Goal: Information Seeking & Learning: Check status

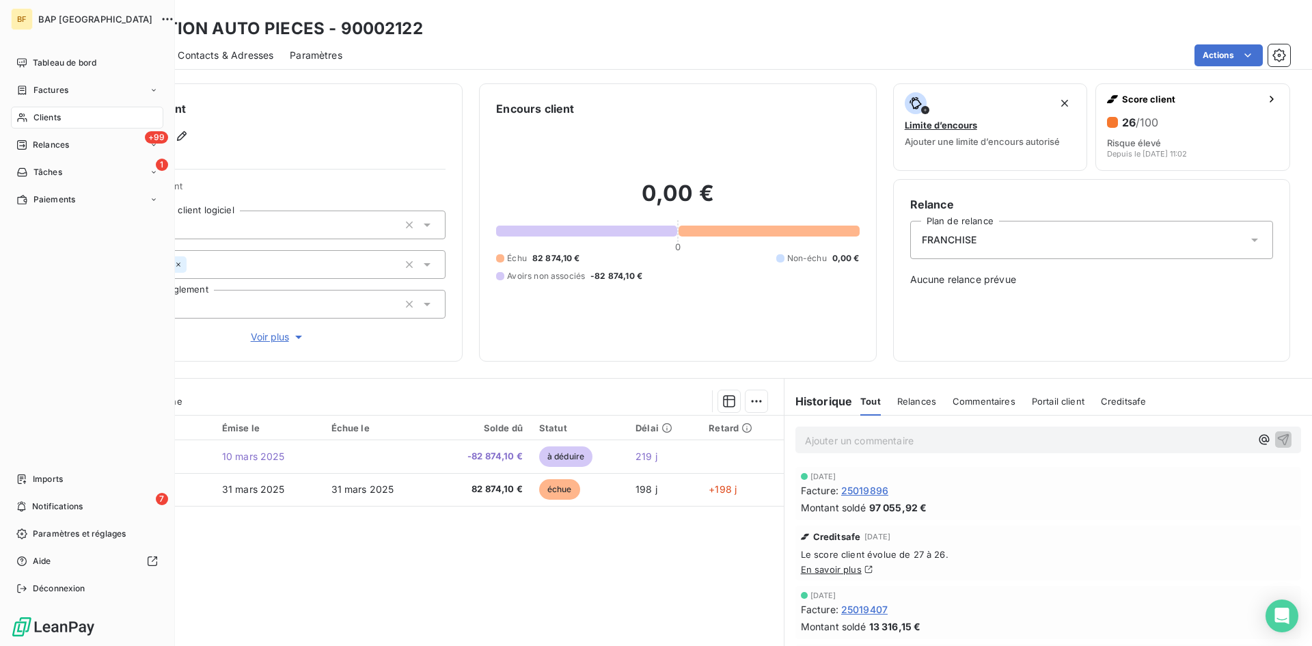
click at [41, 116] on span "Clients" at bounding box center [46, 117] width 27 height 12
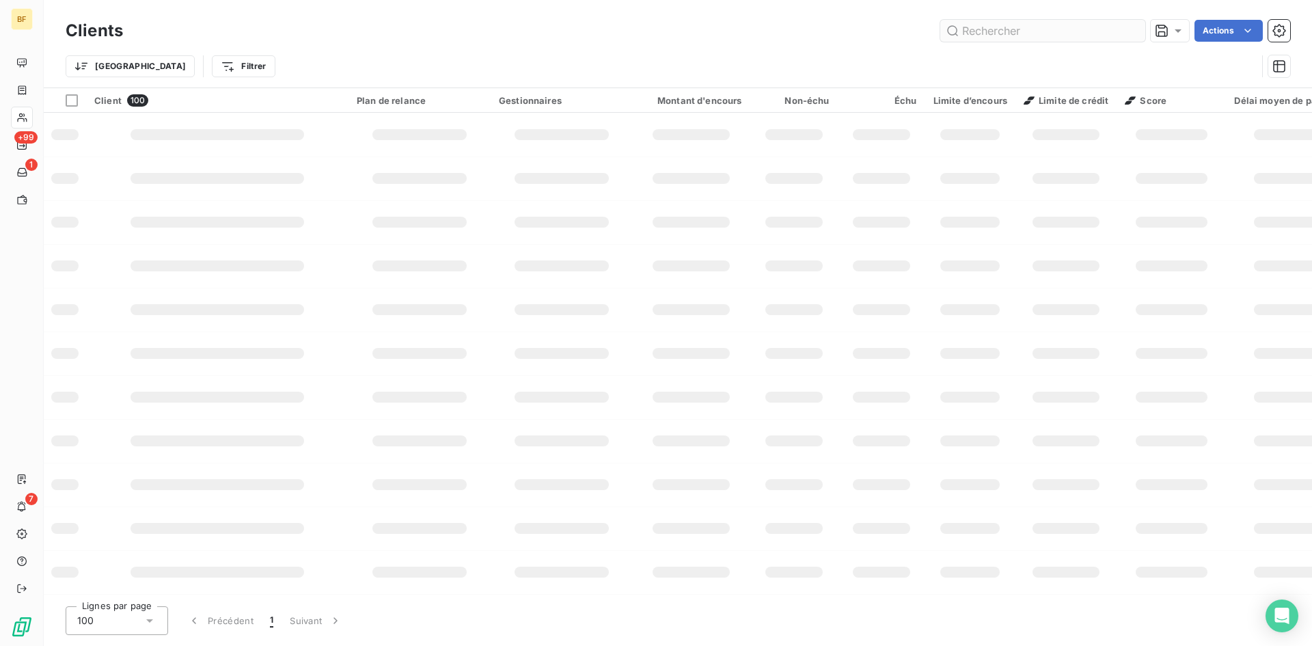
click at [1000, 29] on input "text" at bounding box center [1042, 31] width 205 height 22
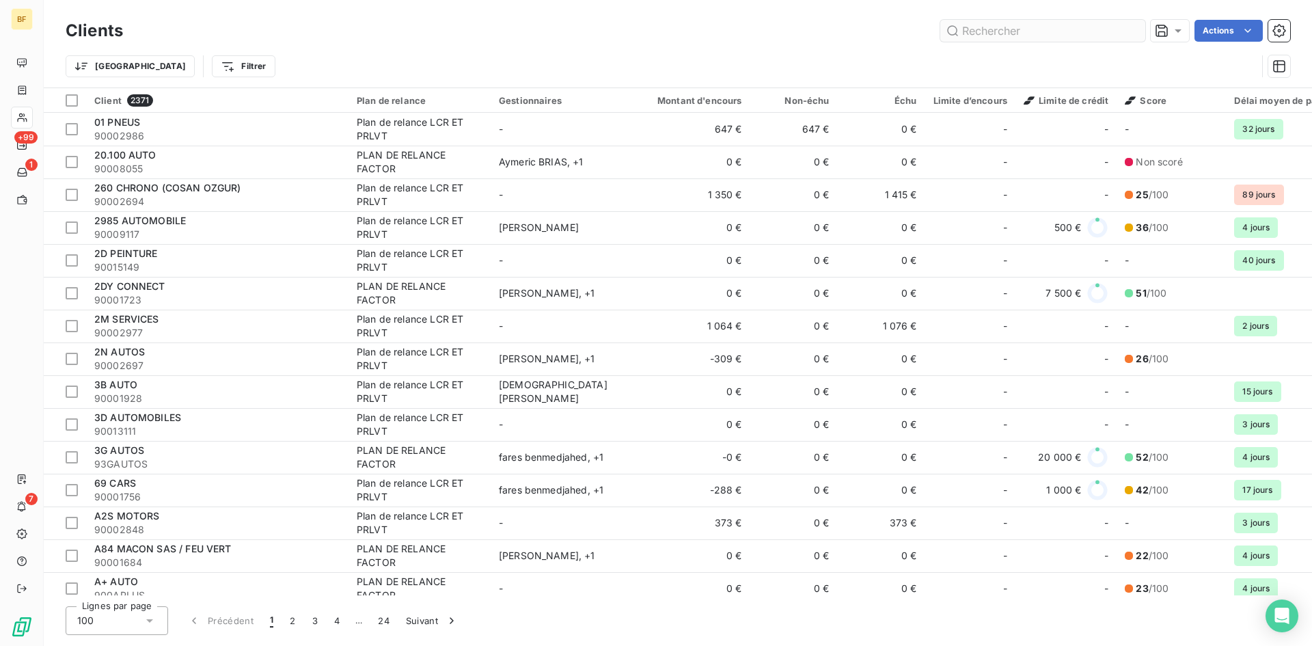
click at [1000, 28] on input "text" at bounding box center [1042, 31] width 205 height 22
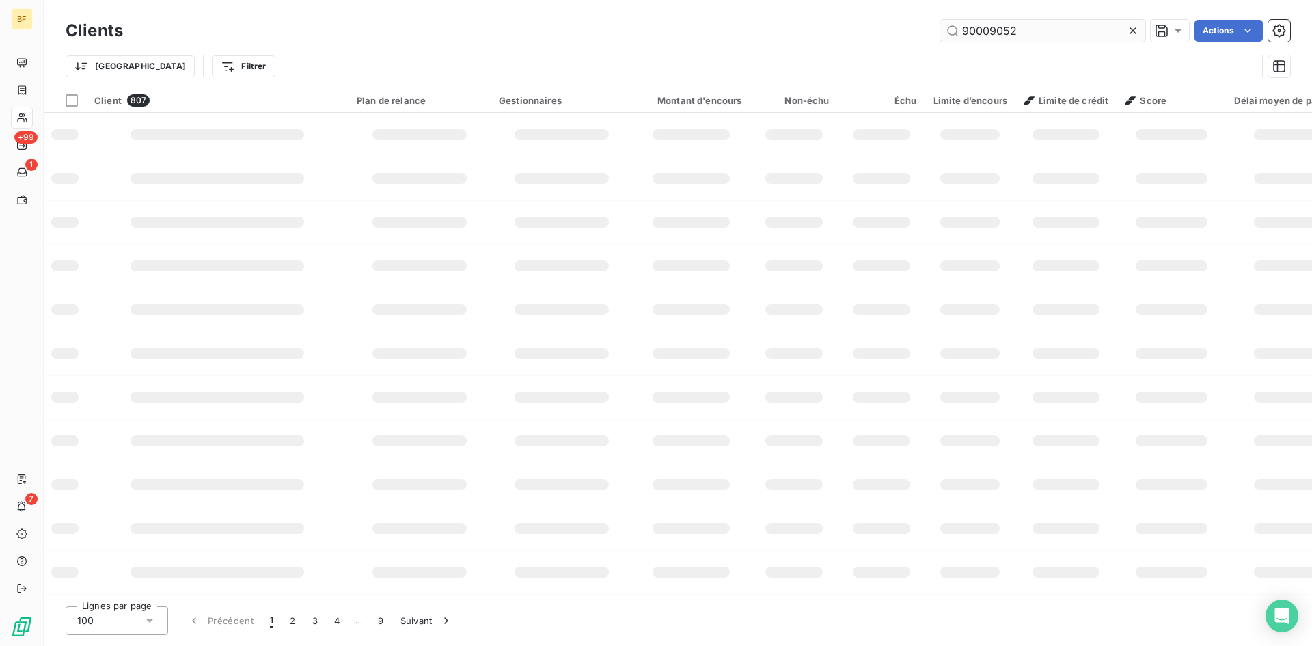
type input "90009052"
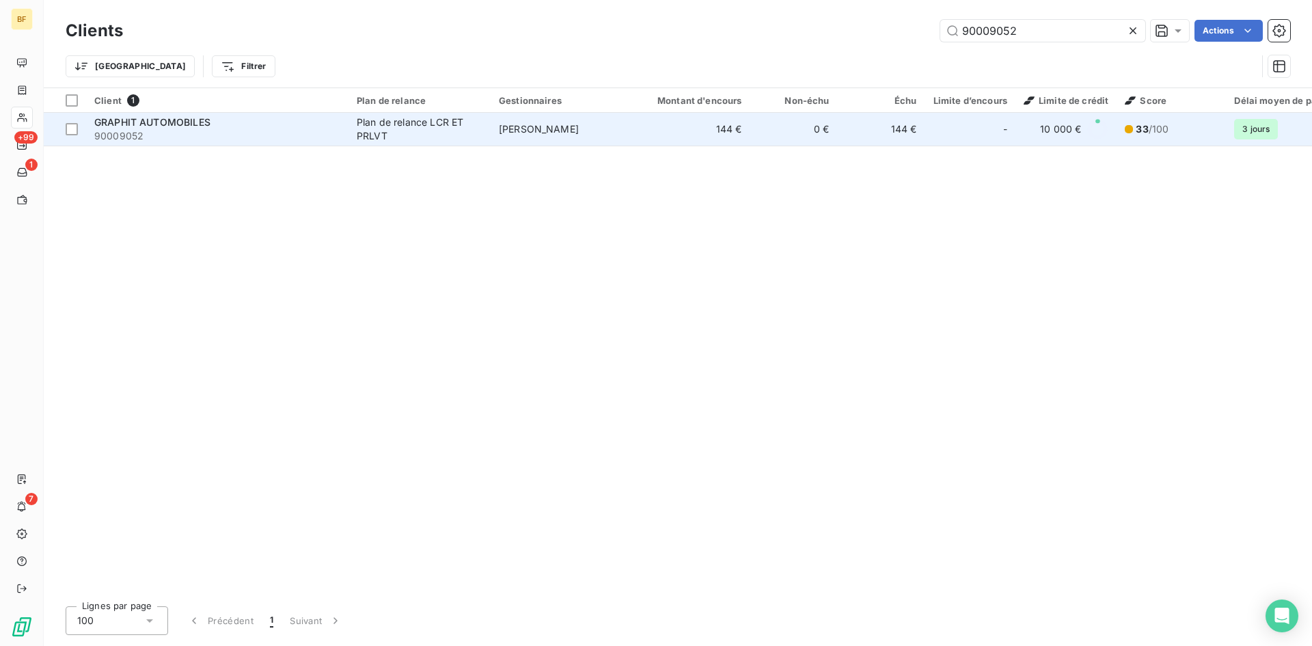
click at [193, 113] on td "GRAPHIT AUTOMOBILES 90009052" at bounding box center [217, 129] width 262 height 33
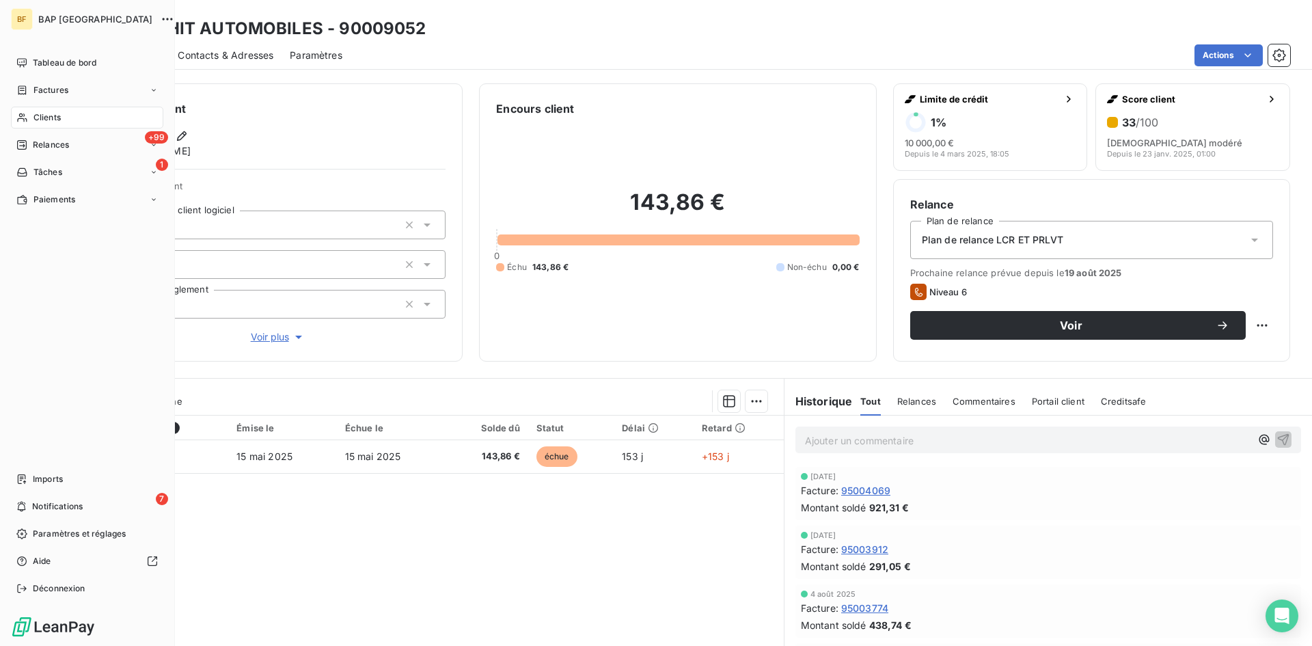
drag, startPoint x: 53, startPoint y: 85, endPoint x: 174, endPoint y: 199, distance: 166.2
click at [53, 85] on span "Factures" at bounding box center [50, 90] width 35 height 12
click at [55, 470] on div "Imports" at bounding box center [87, 479] width 152 height 22
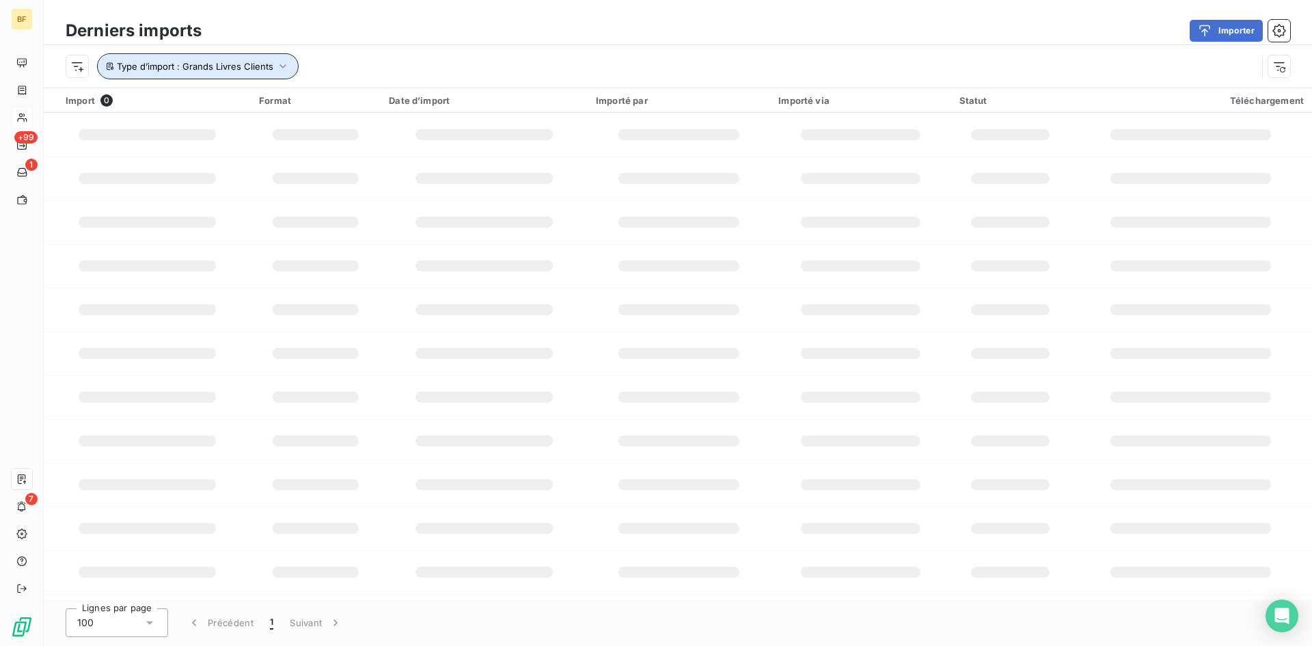
click at [251, 63] on span "Type d’import : Grands Livres Clients" at bounding box center [195, 66] width 156 height 11
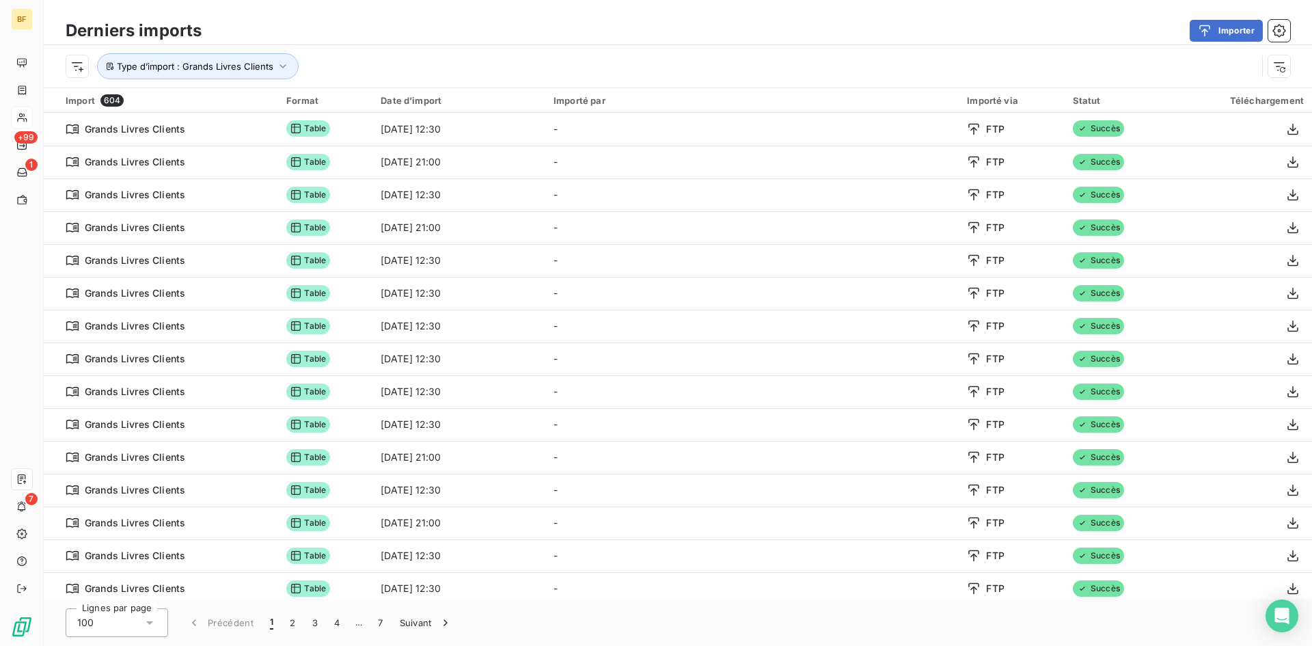
click at [536, 57] on div "Type d’import : Grands Livres Clients" at bounding box center [661, 66] width 1191 height 26
click at [238, 70] on span "Type d’import : Grands Livres Clients" at bounding box center [195, 66] width 156 height 11
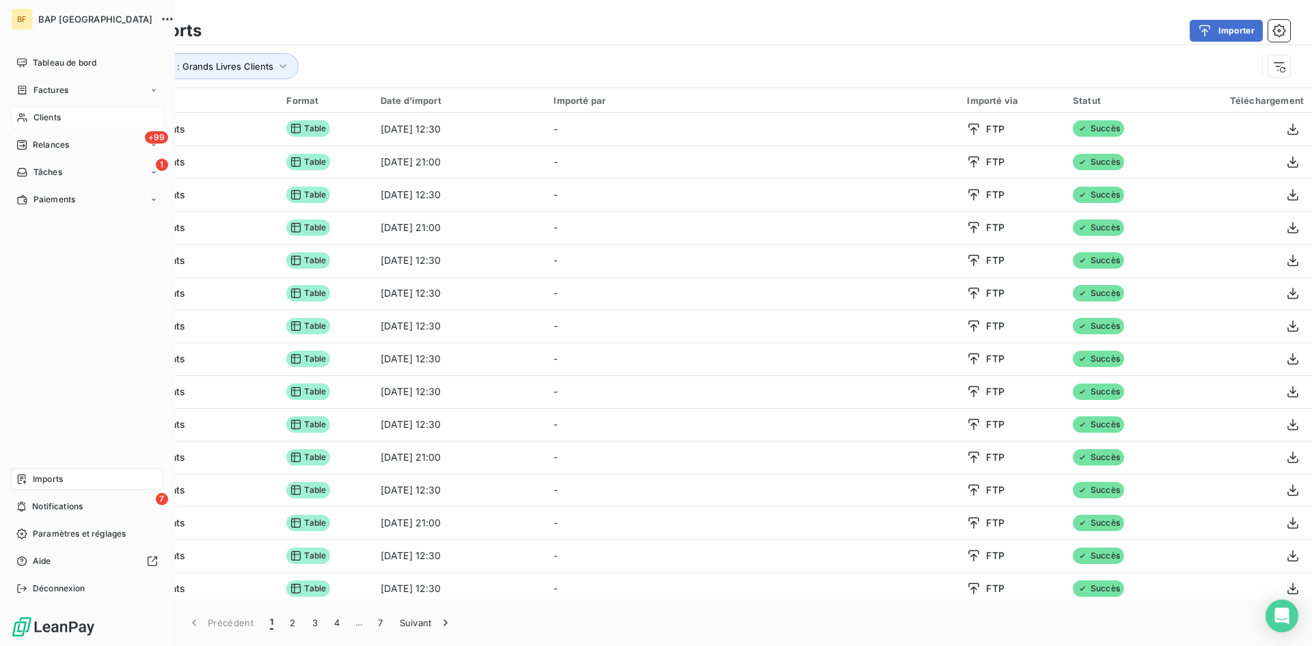
click at [55, 107] on div "Clients" at bounding box center [87, 118] width 152 height 22
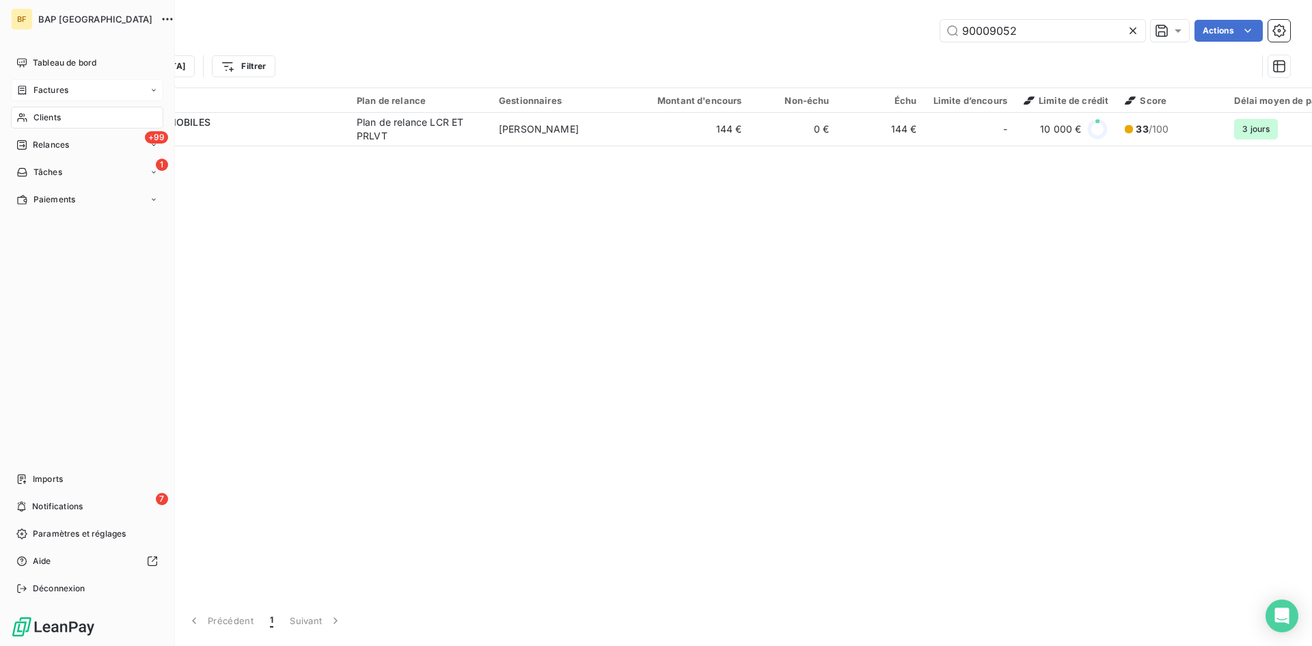
click at [55, 92] on span "Factures" at bounding box center [50, 90] width 35 height 12
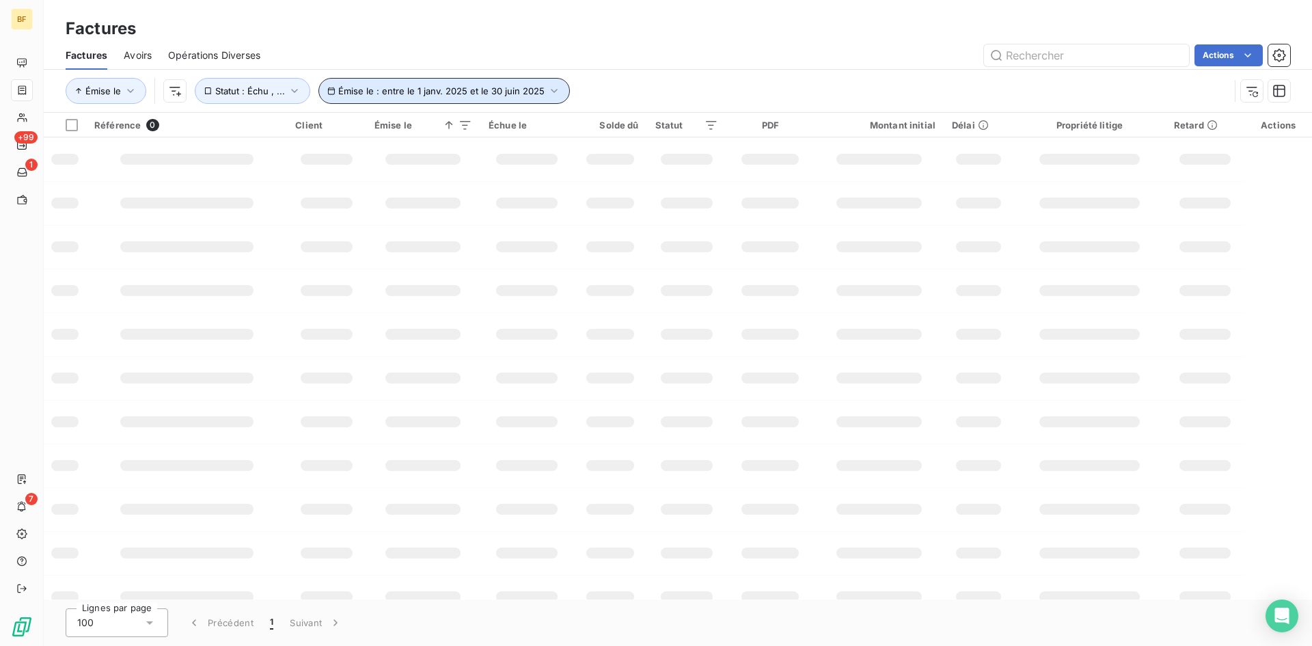
click at [458, 87] on span "Émise le : entre le 1 janv. 2025 et le 30 juin 2025" at bounding box center [441, 90] width 206 height 11
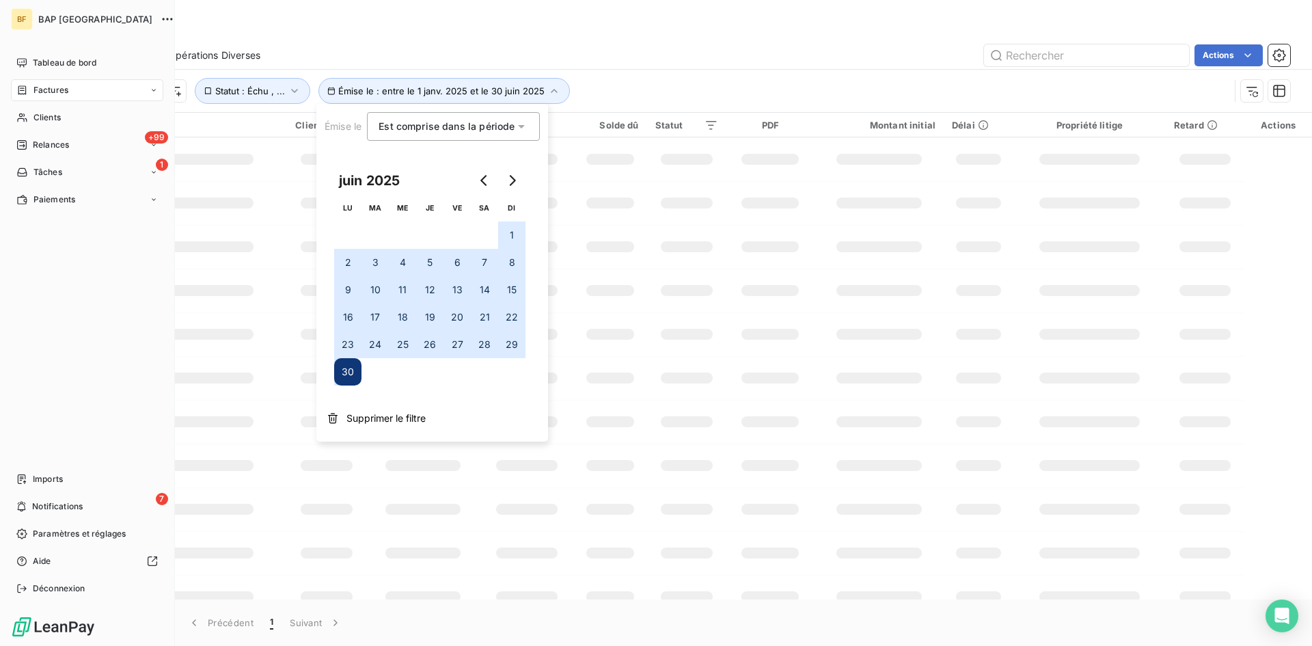
click at [52, 94] on span "Factures" at bounding box center [50, 90] width 35 height 12
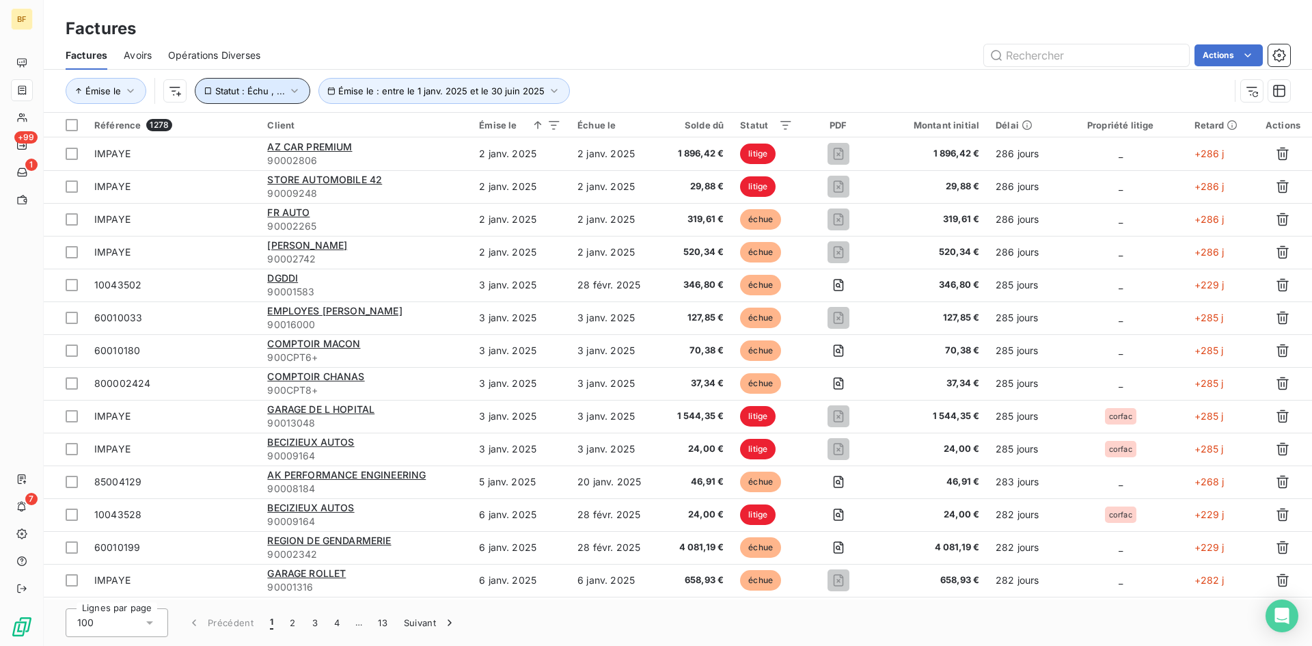
click at [240, 87] on span "Statut : Échu , ..." at bounding box center [250, 90] width 70 height 11
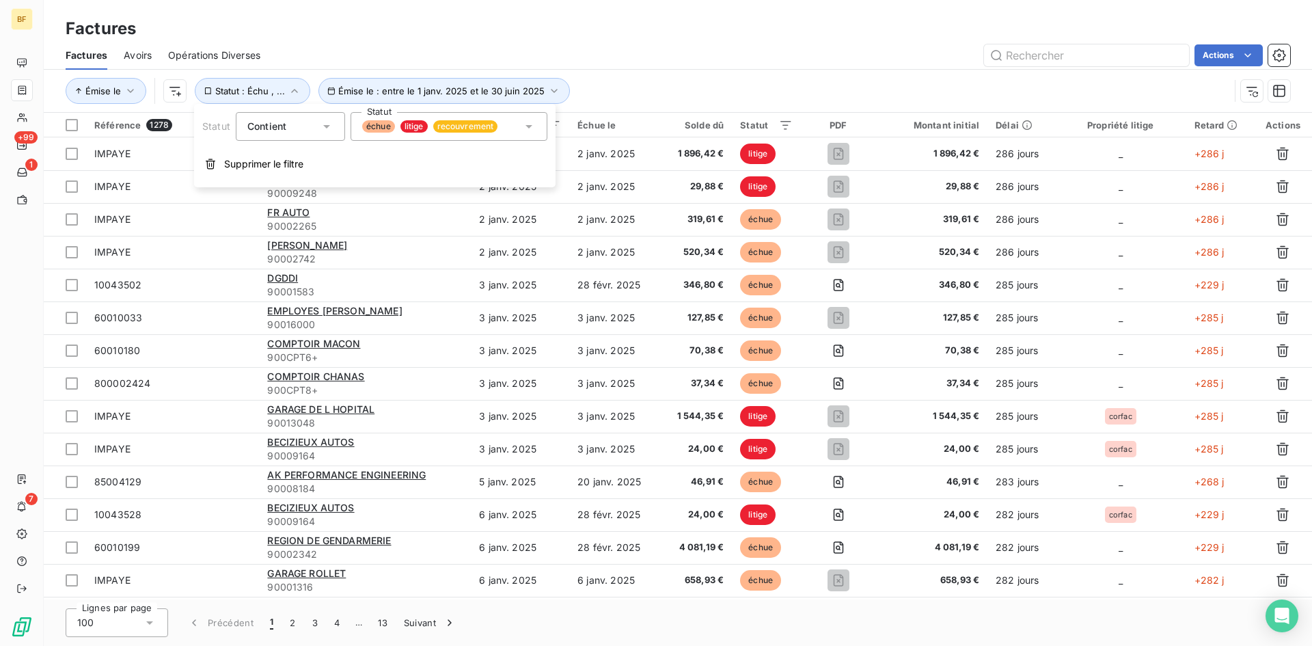
click at [522, 126] on icon at bounding box center [529, 127] width 14 height 14
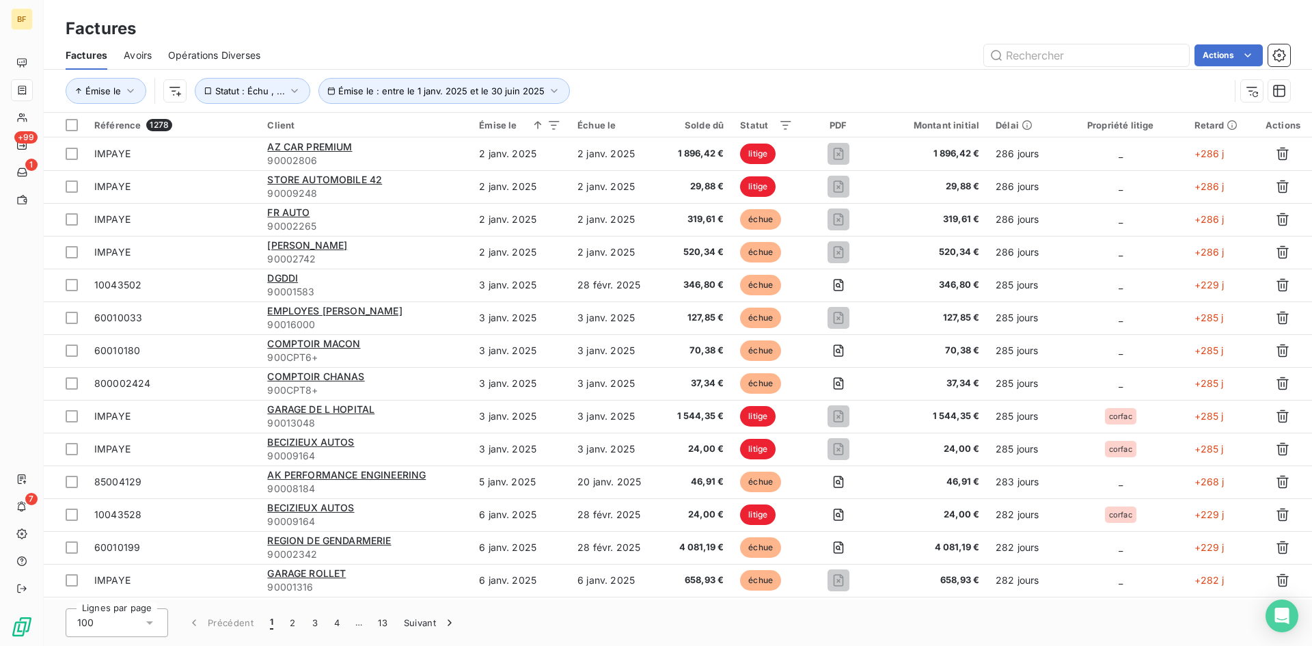
click at [657, 88] on div "[PERSON_NAME] le : entre le 1 janv. 2025 et le 30 juin 2025 Statut : Échu , ..." at bounding box center [647, 91] width 1163 height 26
click at [430, 94] on span "Émise le : entre le 1 janv. 2025 et le 30 juin 2025" at bounding box center [441, 90] width 206 height 11
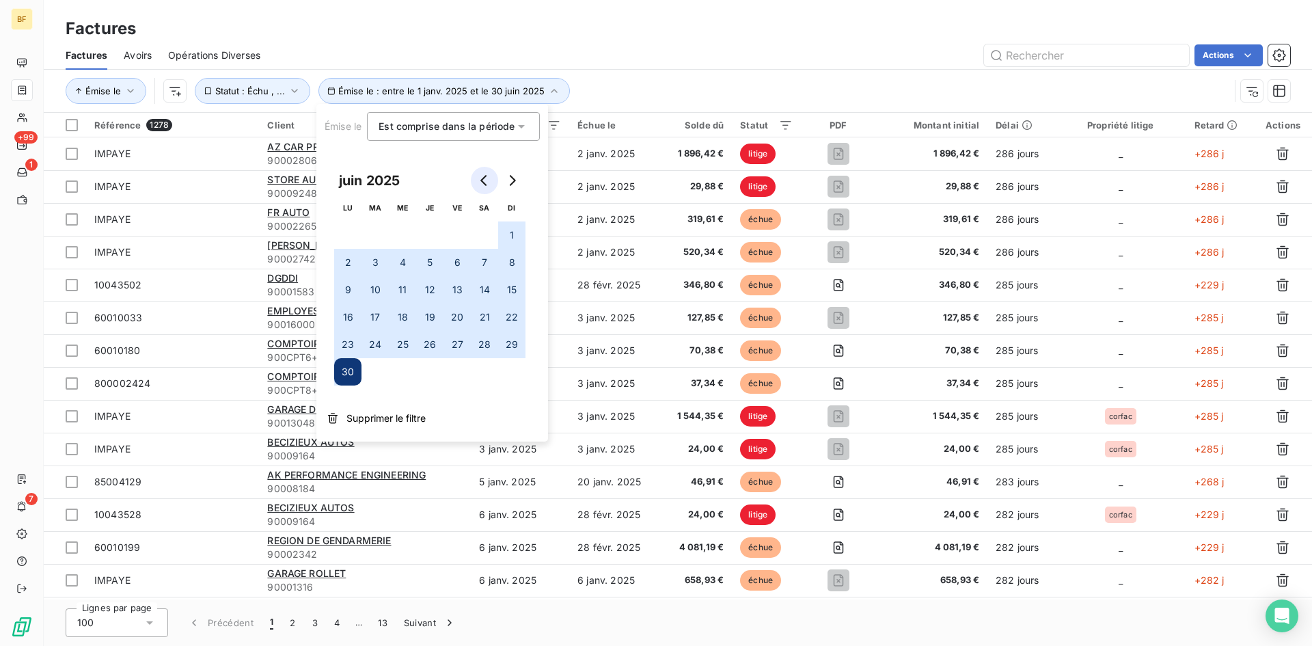
click at [481, 178] on icon "Go to previous month" at bounding box center [484, 180] width 11 height 11
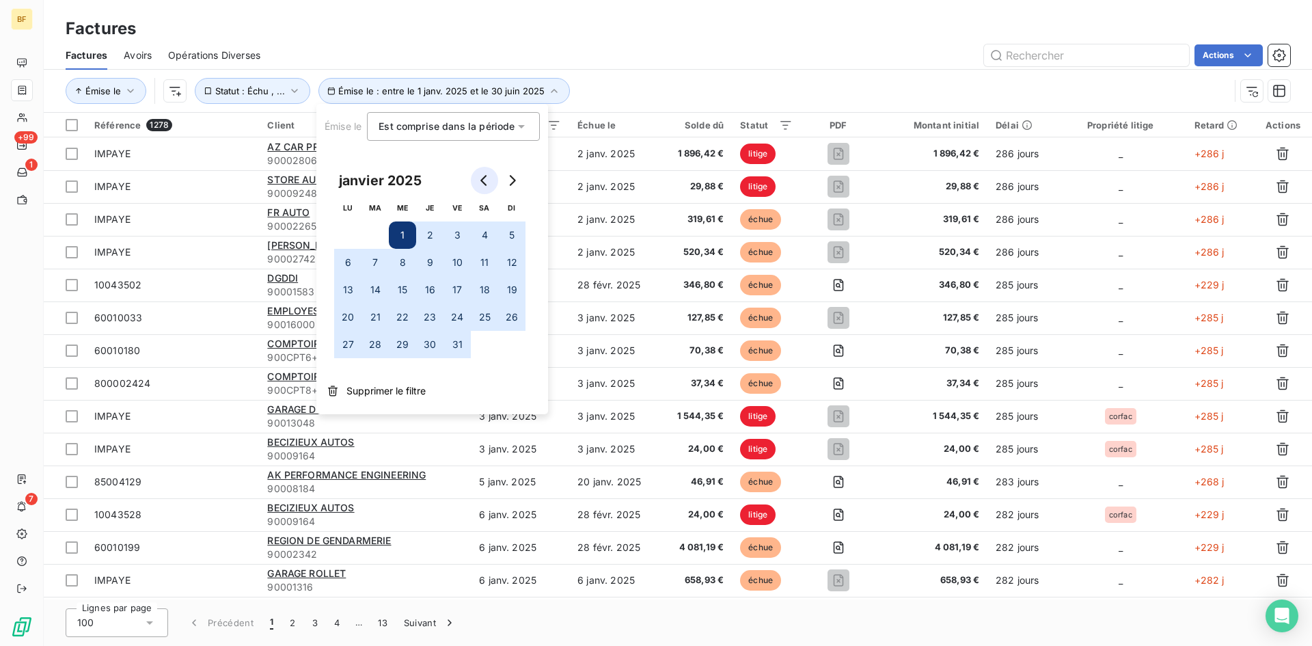
click at [493, 178] on button "Go to previous month" at bounding box center [484, 180] width 27 height 27
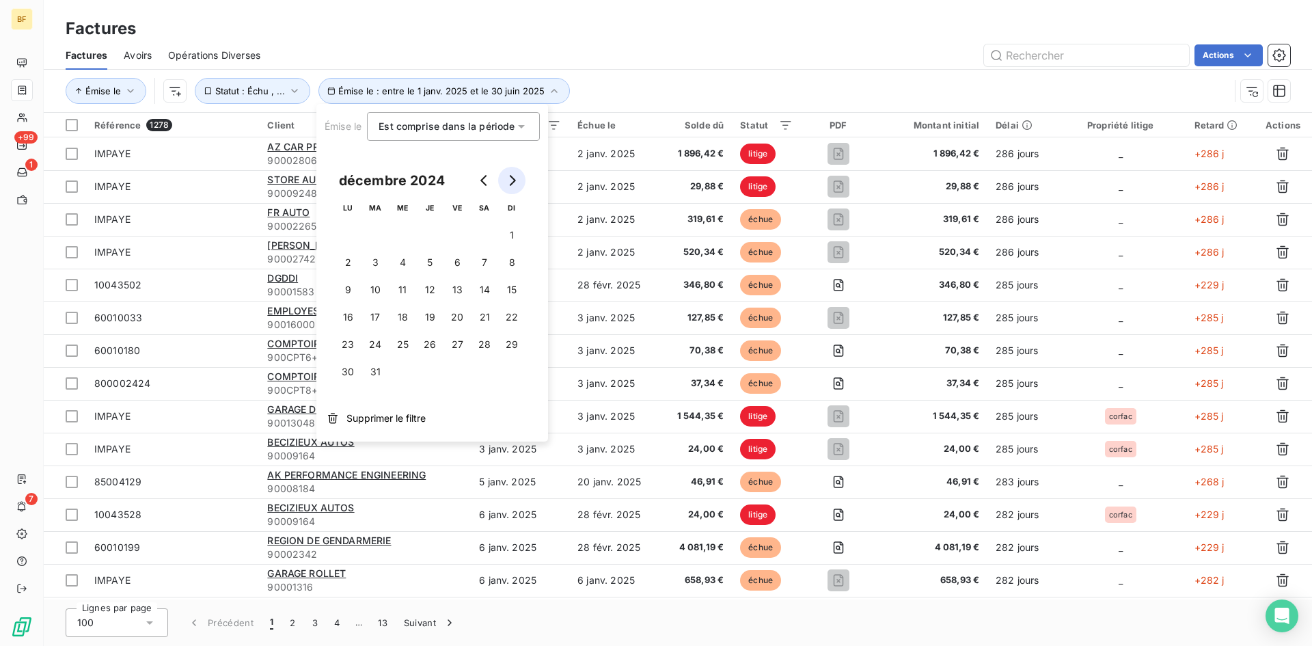
click at [506, 178] on icon "Go to next month" at bounding box center [511, 180] width 11 height 11
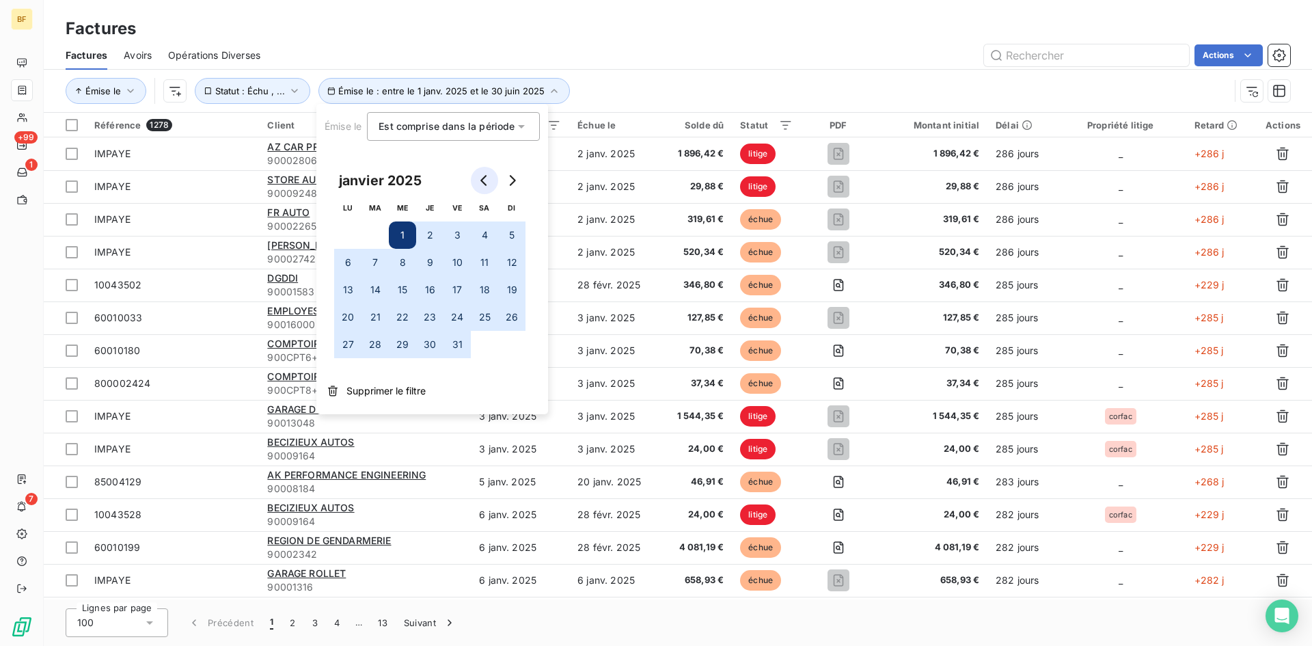
click at [488, 178] on icon "Go to previous month" at bounding box center [484, 180] width 11 height 11
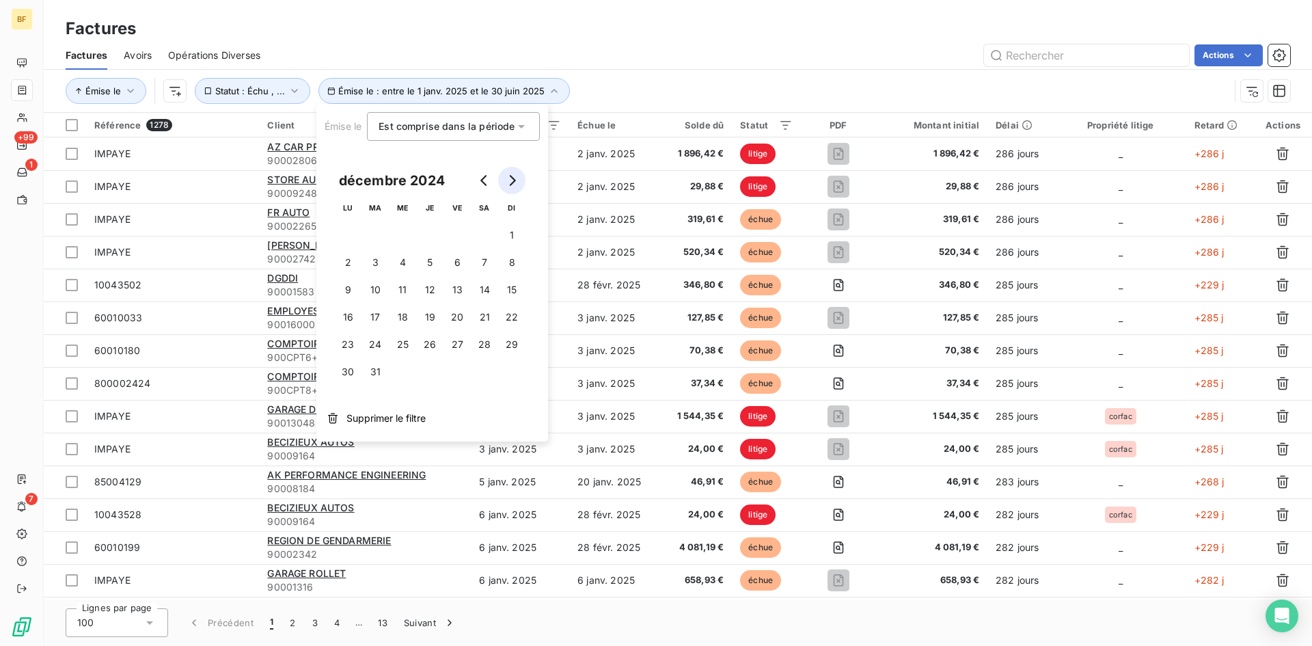
click at [524, 180] on button "Go to next month" at bounding box center [511, 180] width 27 height 27
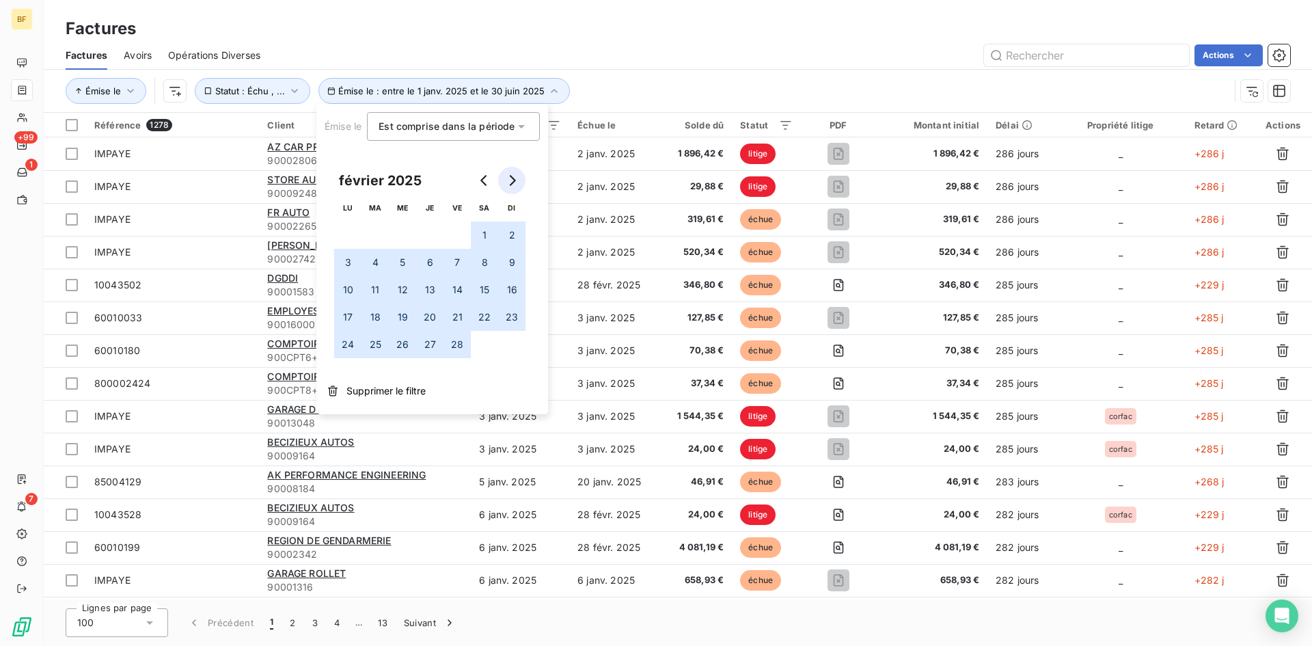
click at [524, 180] on button "Go to next month" at bounding box center [511, 180] width 27 height 27
click at [525, 180] on button "Go to next month" at bounding box center [511, 180] width 27 height 27
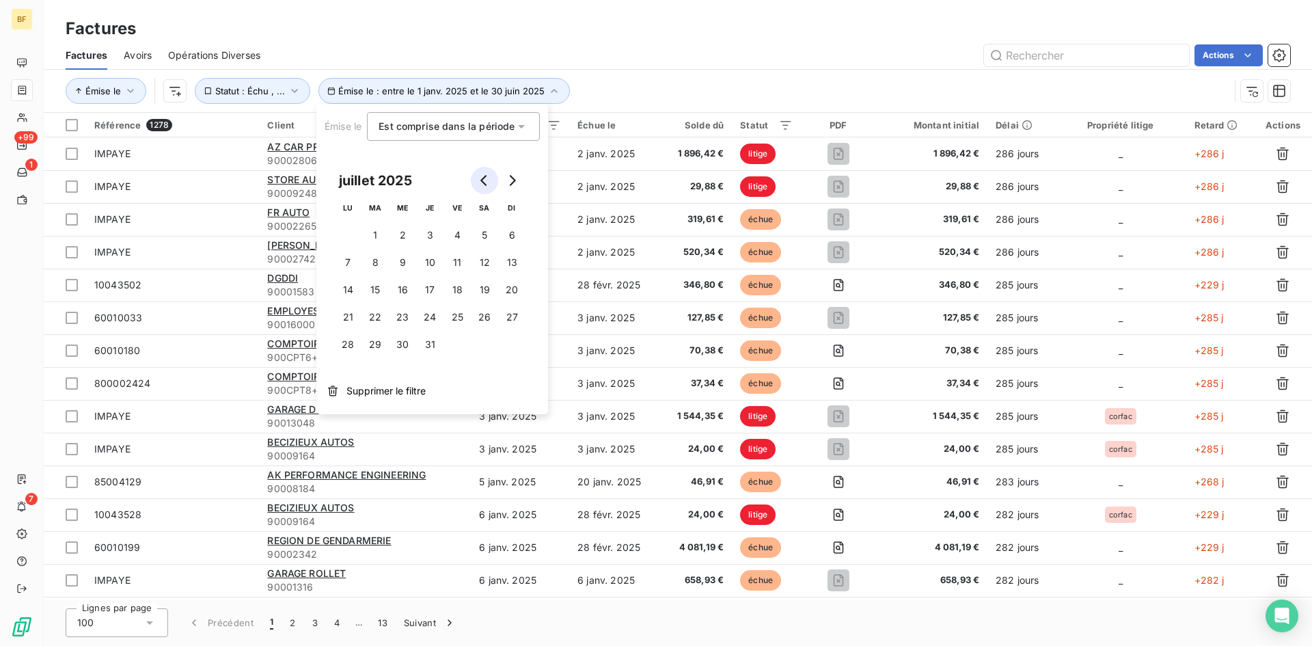
click at [488, 180] on icon "Go to previous month" at bounding box center [484, 180] width 11 height 11
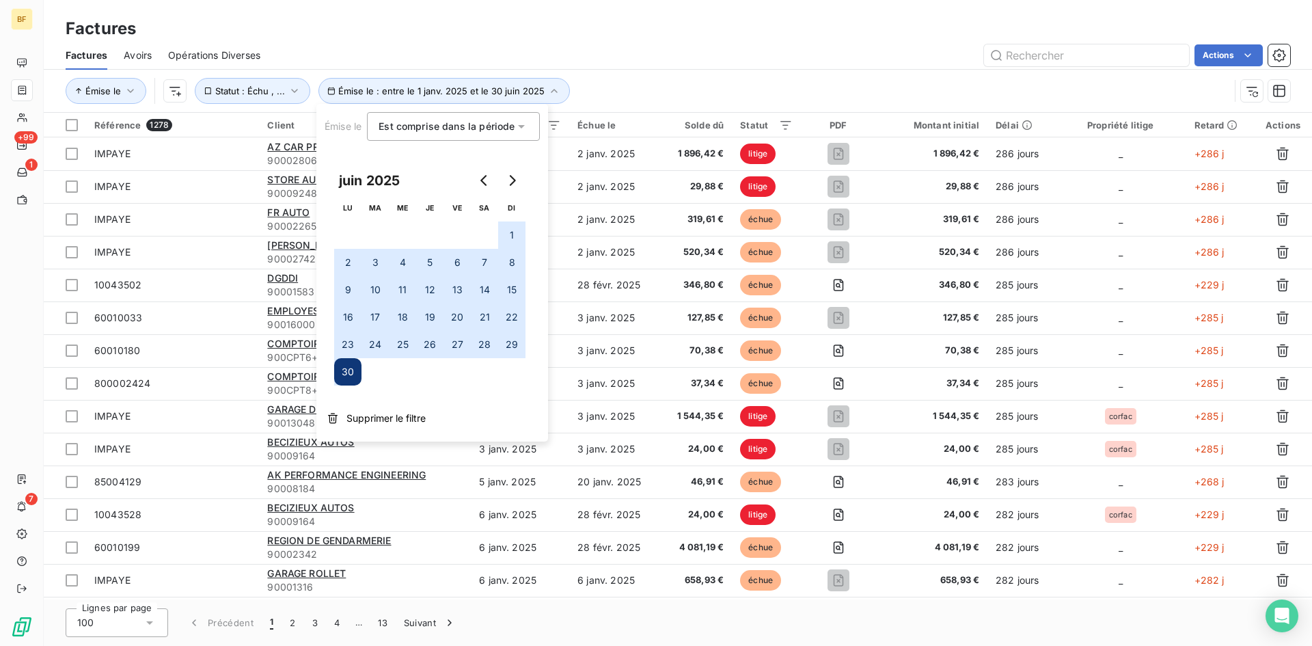
click at [859, 49] on div "Actions" at bounding box center [783, 55] width 1013 height 22
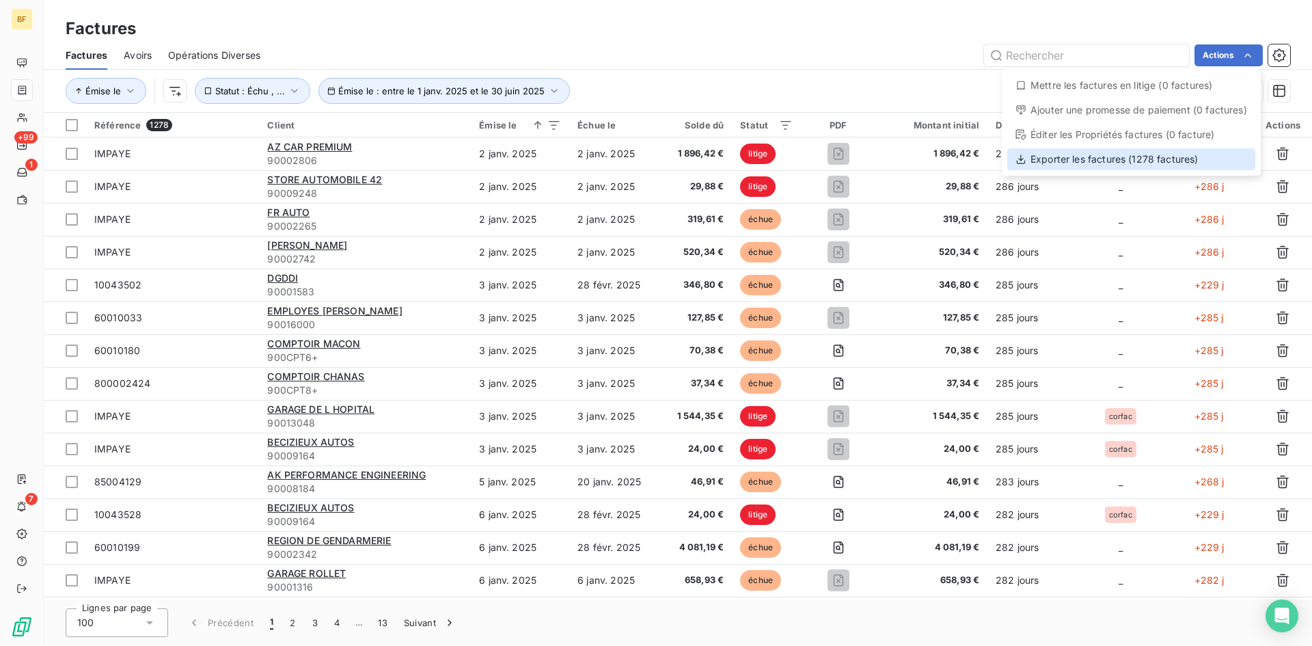
click at [1134, 163] on div "Exporter les factures (1278 factures)" at bounding box center [1131, 159] width 248 height 22
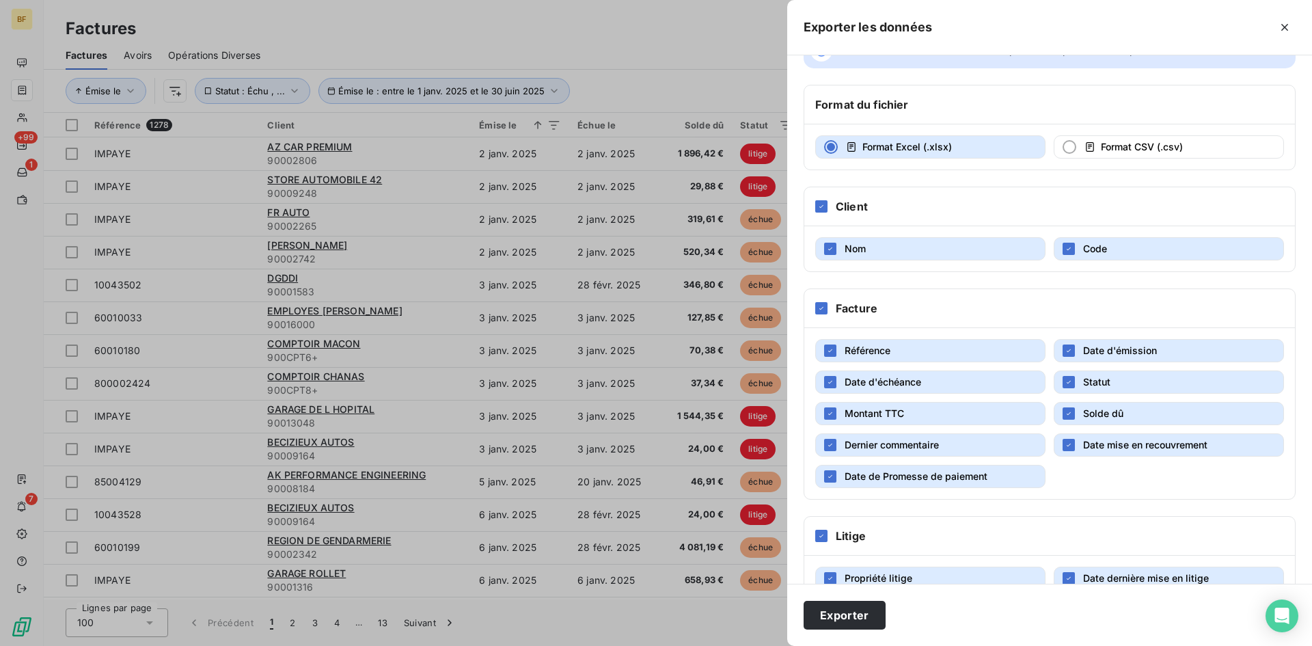
scroll to position [73, 0]
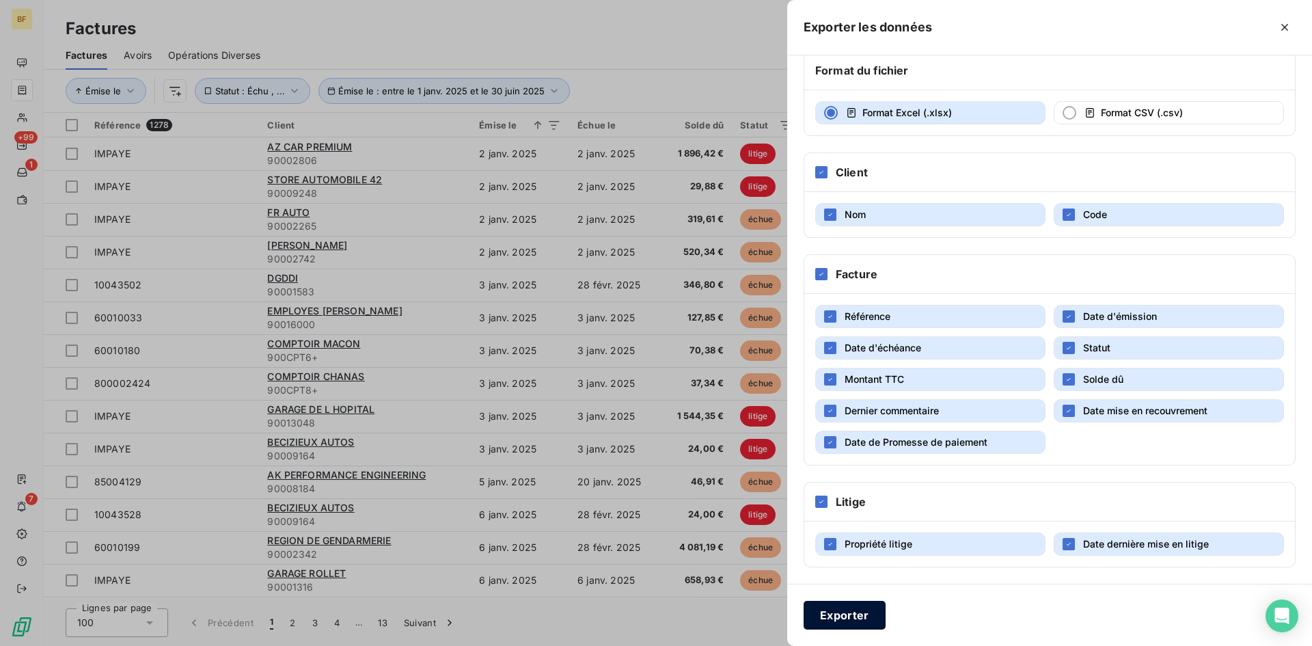
click at [842, 614] on button "Exporter" at bounding box center [844, 614] width 82 height 29
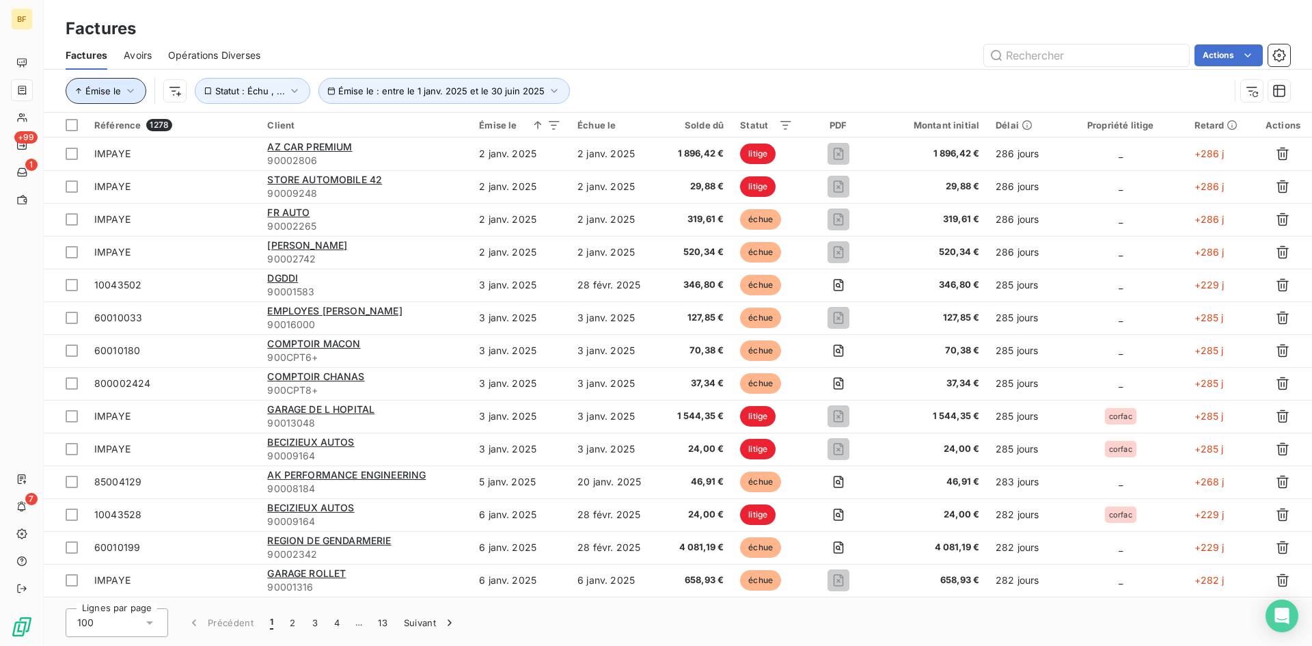
click at [108, 92] on span "Émise le" at bounding box center [103, 90] width 36 height 11
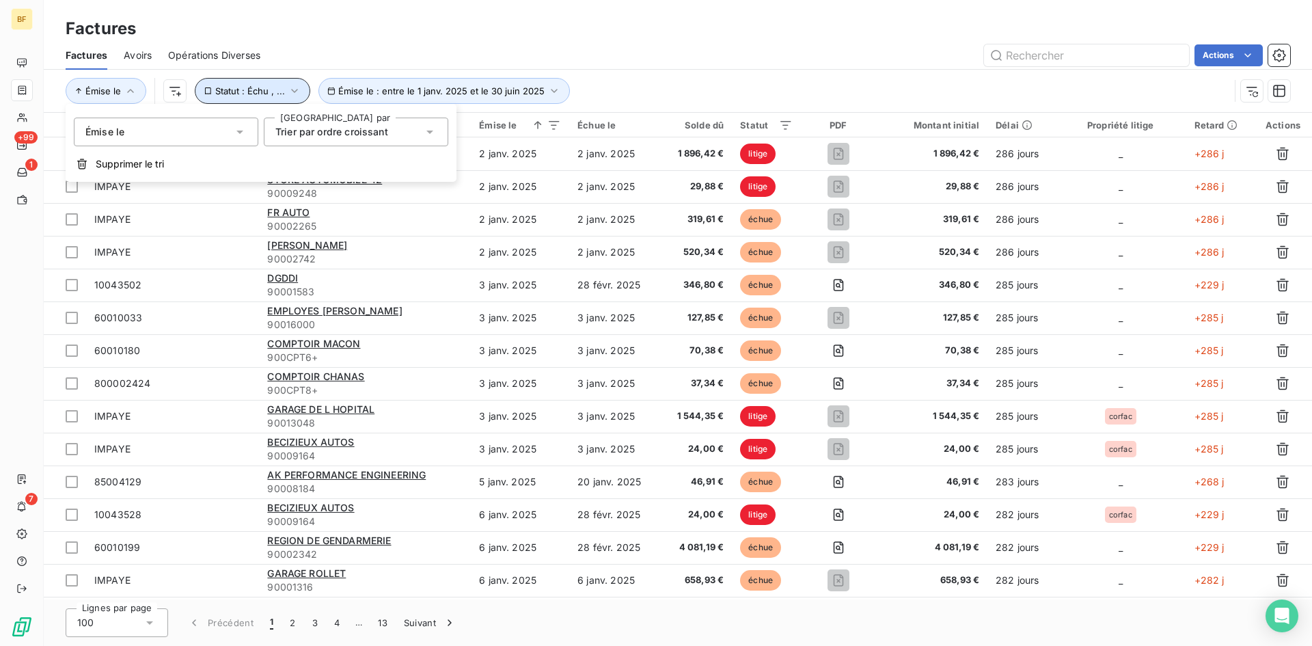
click at [213, 80] on button "Statut : Échu , ..." at bounding box center [252, 91] width 115 height 26
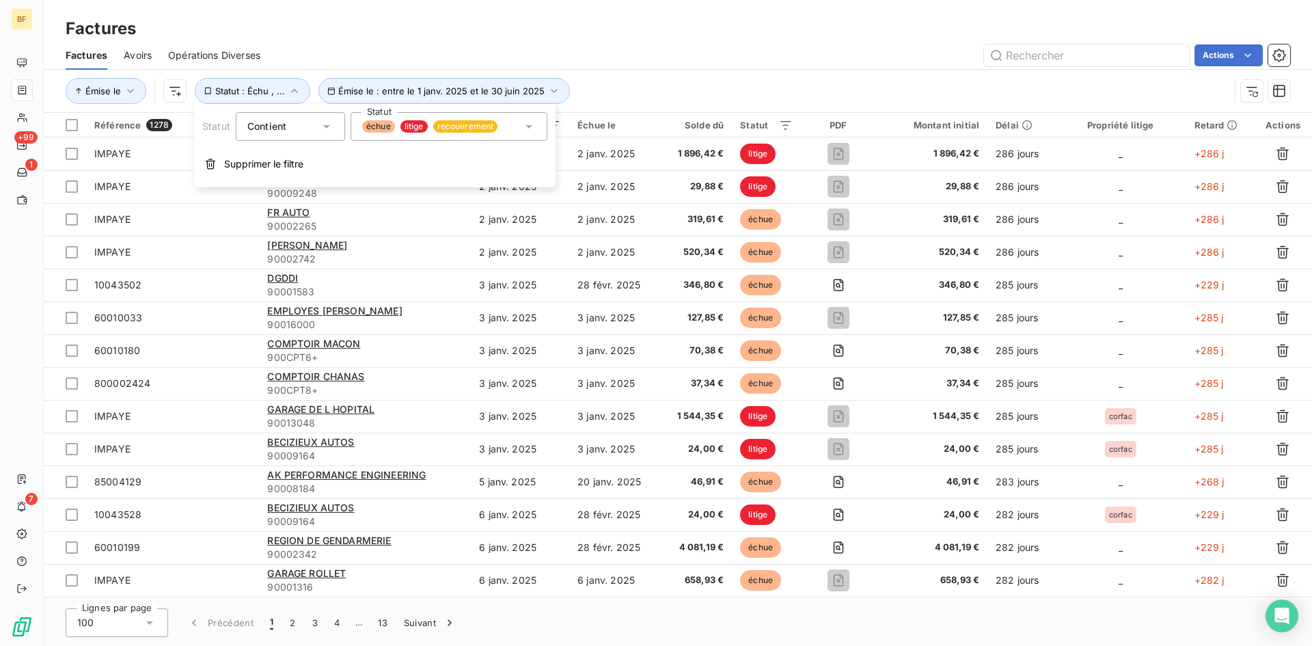
click at [555, 14] on div "Factures Factures Avoirs Opérations Diverses Actions [PERSON_NAME] le : entre l…" at bounding box center [678, 56] width 1268 height 113
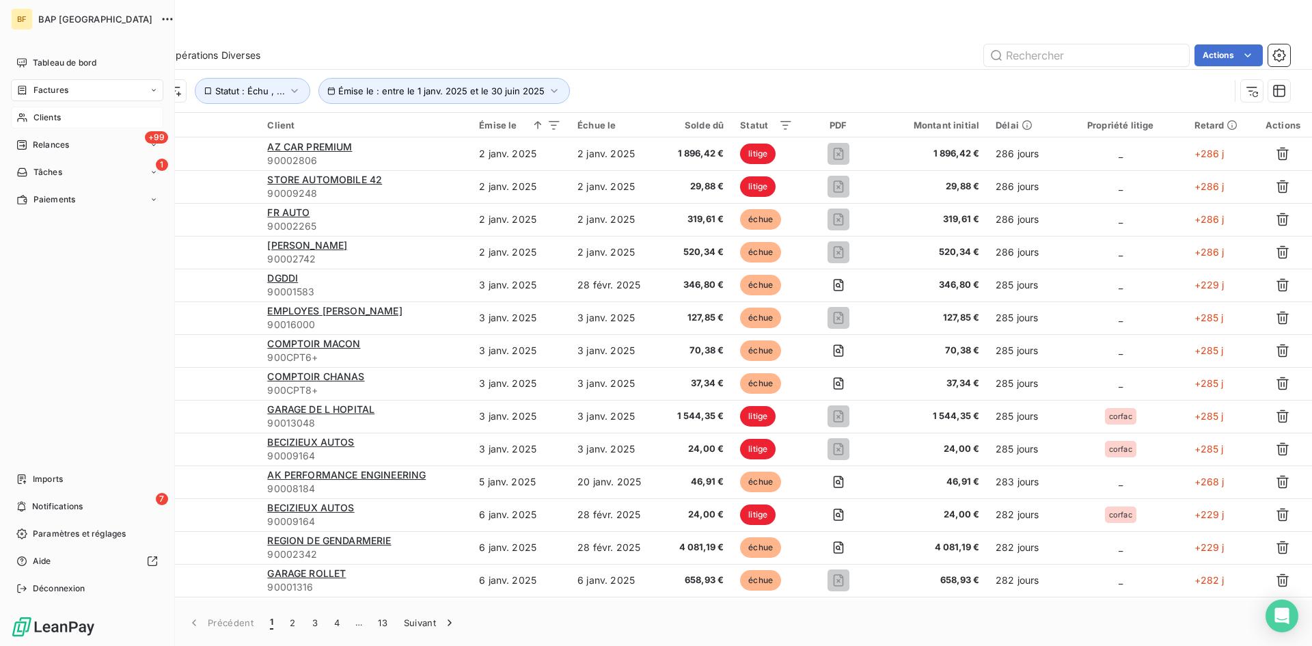
drag, startPoint x: 61, startPoint y: 357, endPoint x: 123, endPoint y: 124, distance: 241.6
click at [61, 357] on div "Tableau de bord Factures Clients +99 Relances 1 Tâches Paiements Imports 7 Noti…" at bounding box center [87, 325] width 152 height 547
drag, startPoint x: 46, startPoint y: 478, endPoint x: 101, endPoint y: 471, distance: 55.0
click at [46, 478] on span "Imports" at bounding box center [48, 479] width 30 height 12
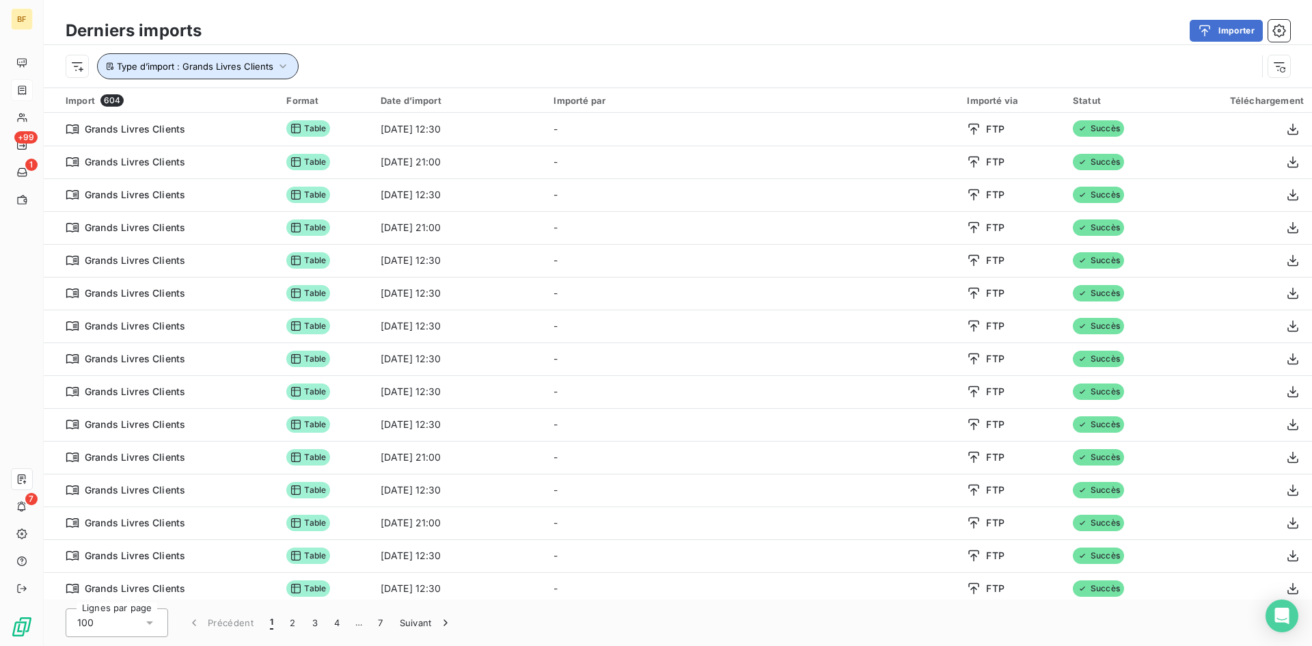
click at [286, 66] on icon "button" at bounding box center [283, 66] width 14 height 14
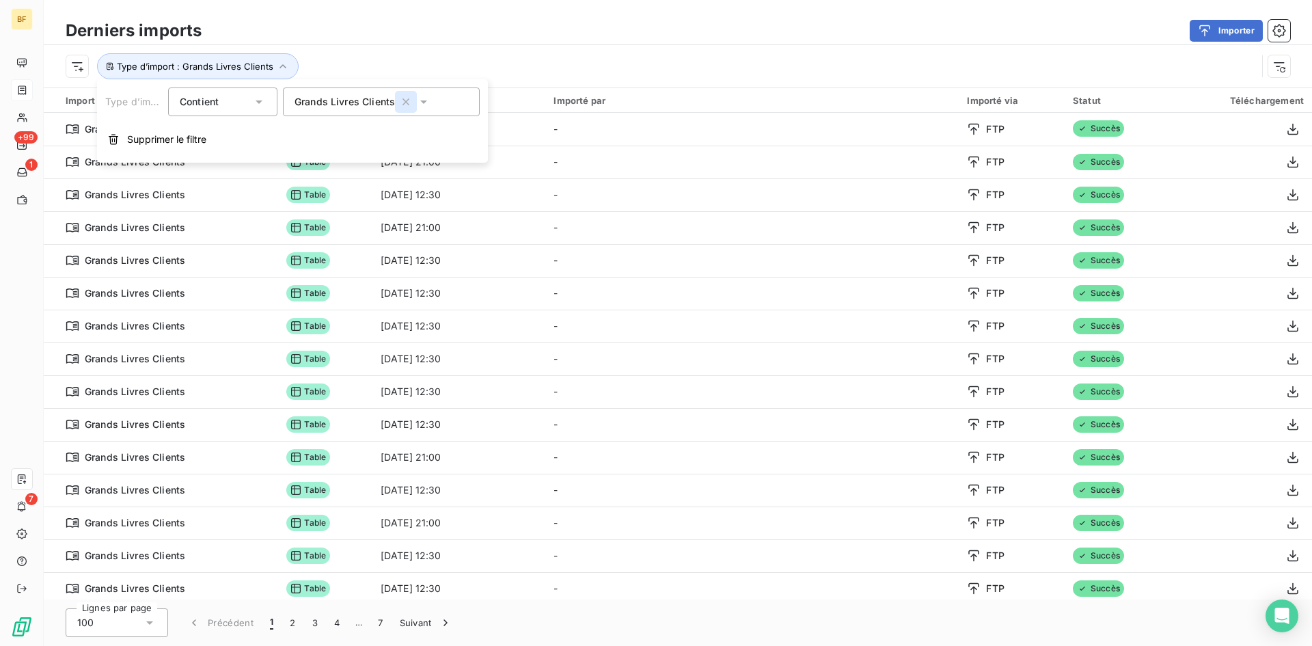
click at [405, 101] on icon "button" at bounding box center [405, 101] width 7 height 7
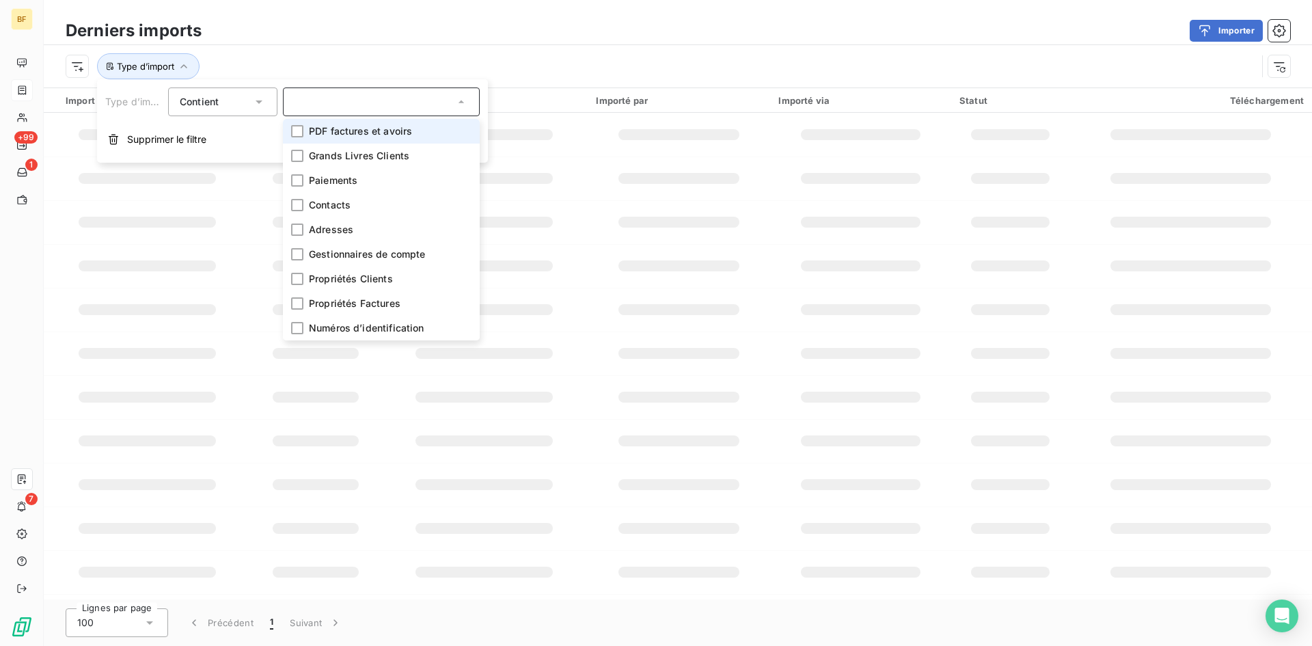
click at [451, 53] on div "Type d’import" at bounding box center [678, 66] width 1268 height 42
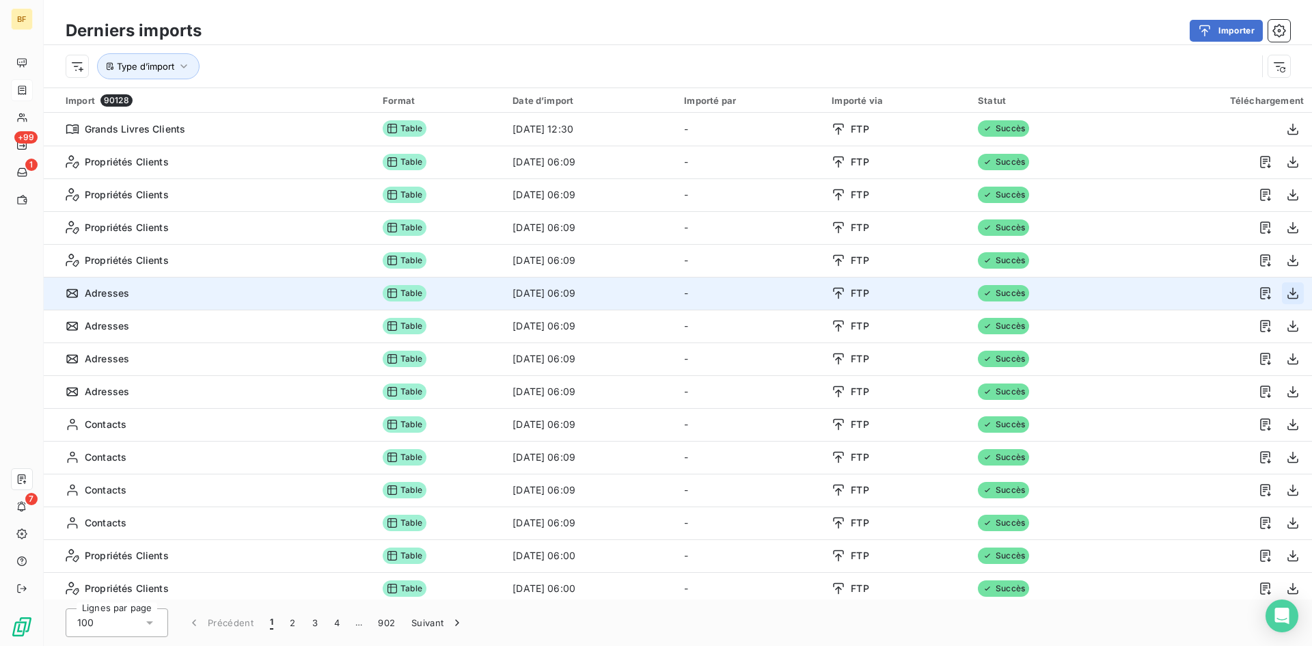
click at [1288, 294] on icon "button" at bounding box center [1293, 293] width 14 height 14
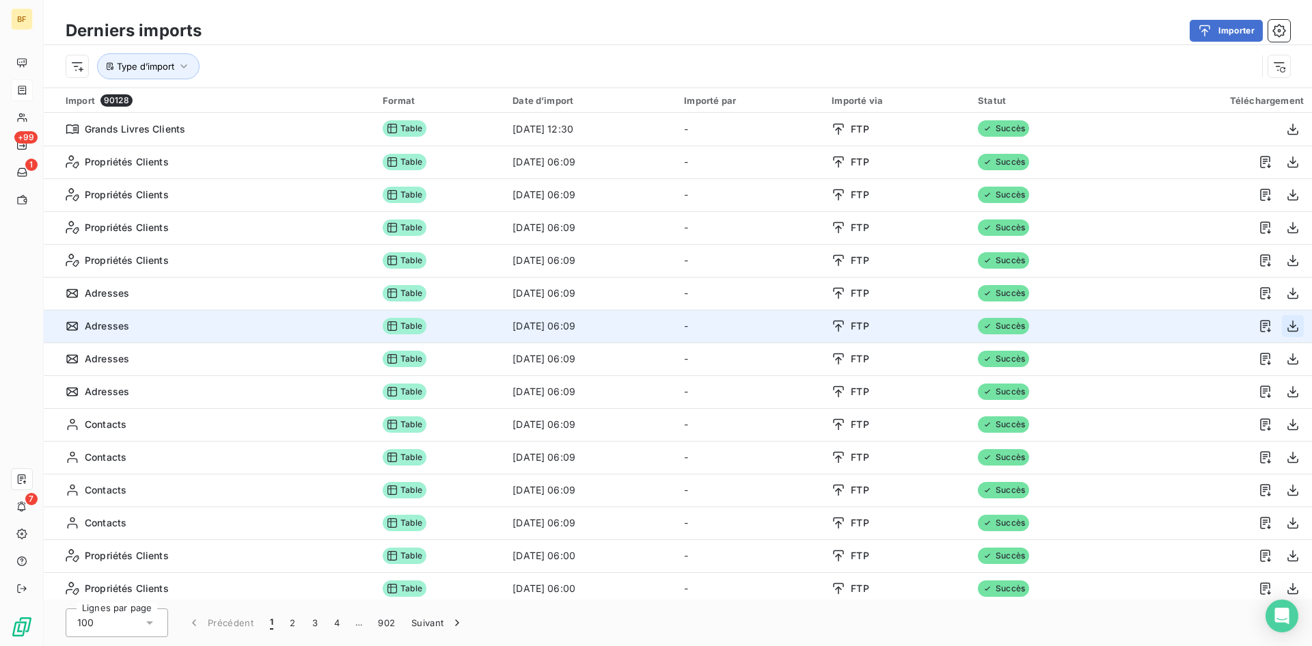
click at [1292, 329] on icon "button" at bounding box center [1292, 326] width 11 height 12
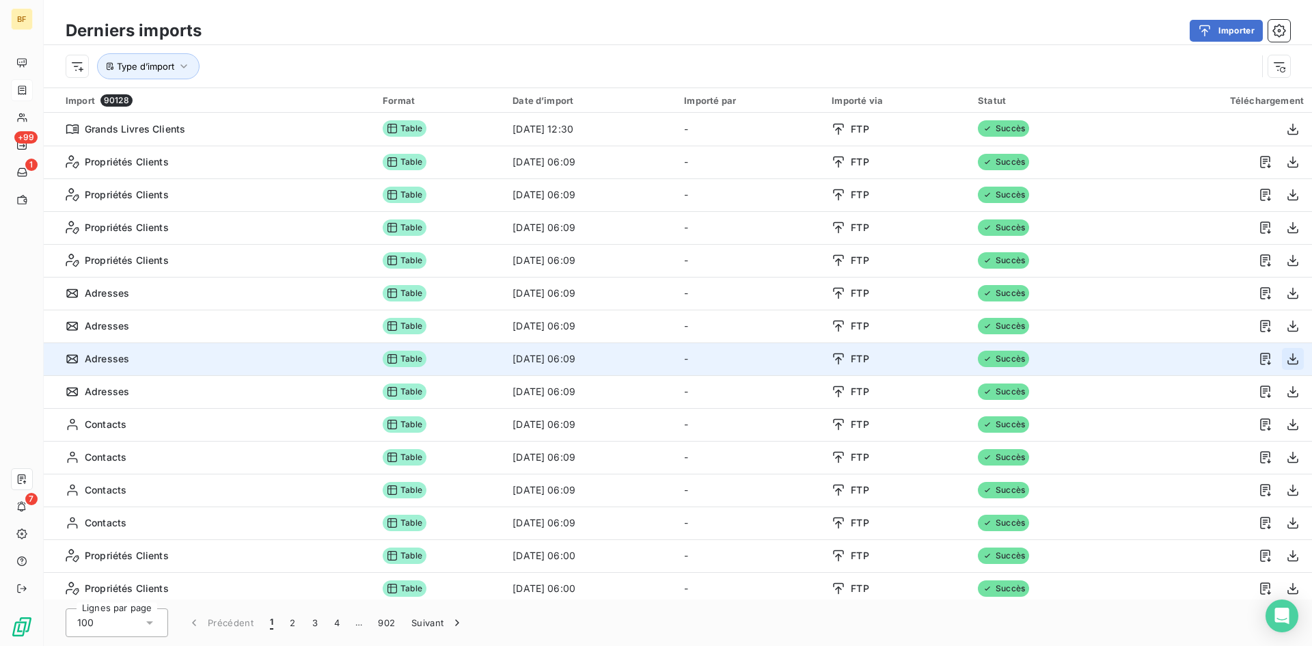
click at [1293, 361] on icon "button" at bounding box center [1293, 359] width 14 height 14
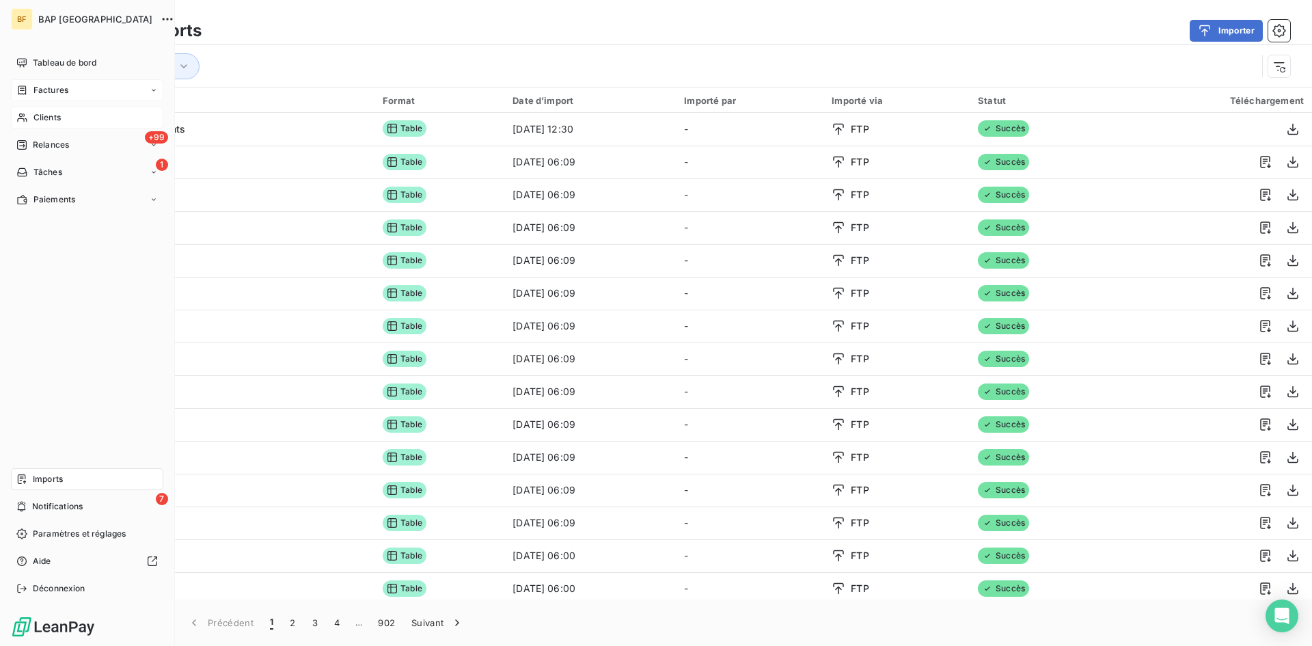
drag, startPoint x: 51, startPoint y: 122, endPoint x: 81, endPoint y: 122, distance: 30.1
click at [51, 122] on span "Clients" at bounding box center [46, 117] width 27 height 12
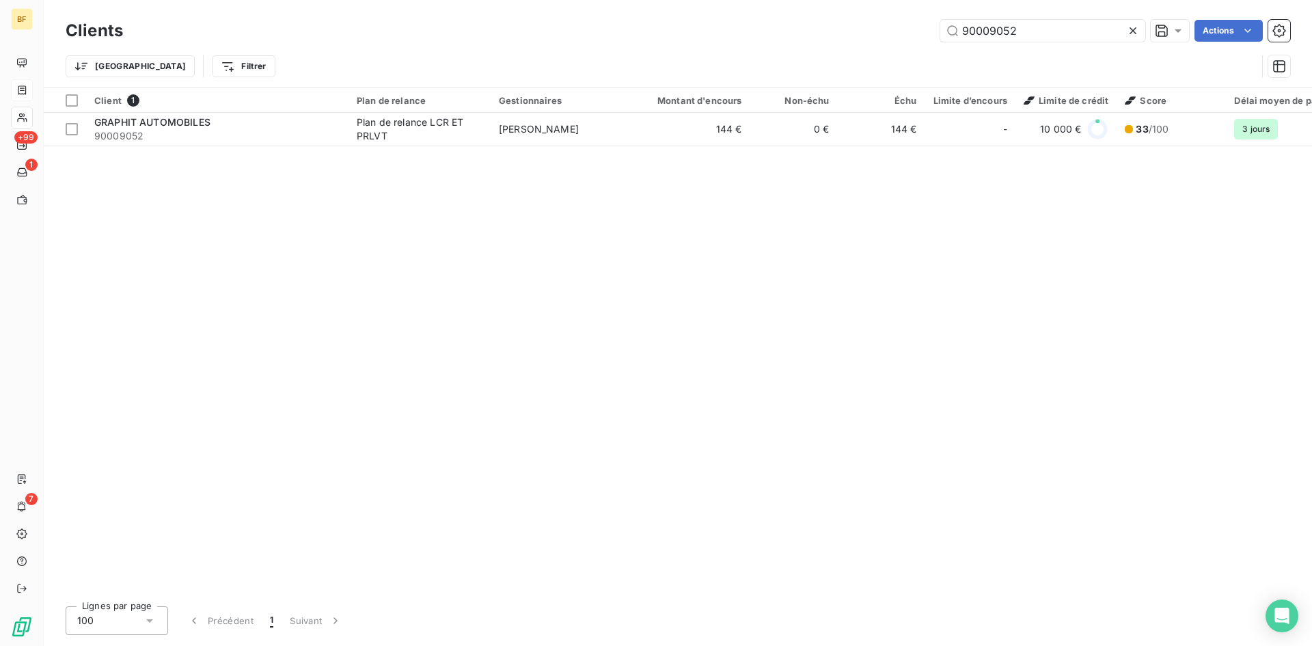
drag, startPoint x: 1019, startPoint y: 33, endPoint x: 775, endPoint y: 33, distance: 243.9
click at [775, 33] on div "90009052 Actions" at bounding box center [714, 31] width 1150 height 22
type input "90002958"
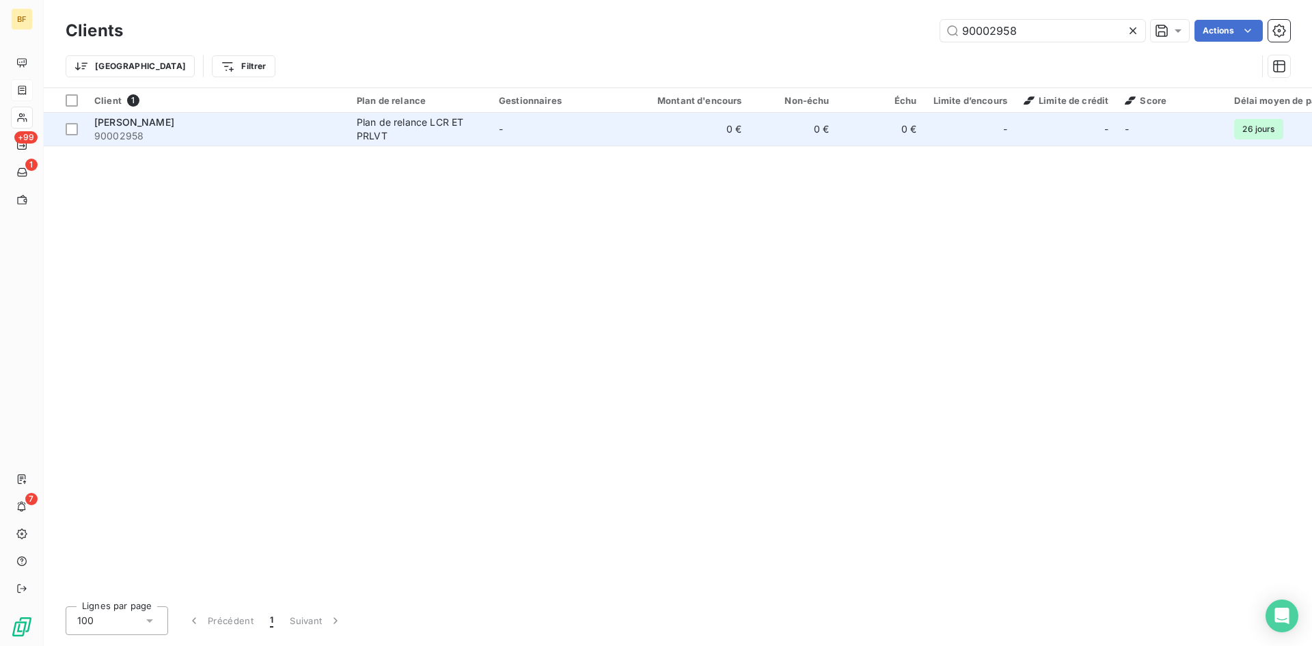
click at [284, 128] on div "[PERSON_NAME]" at bounding box center [217, 122] width 246 height 14
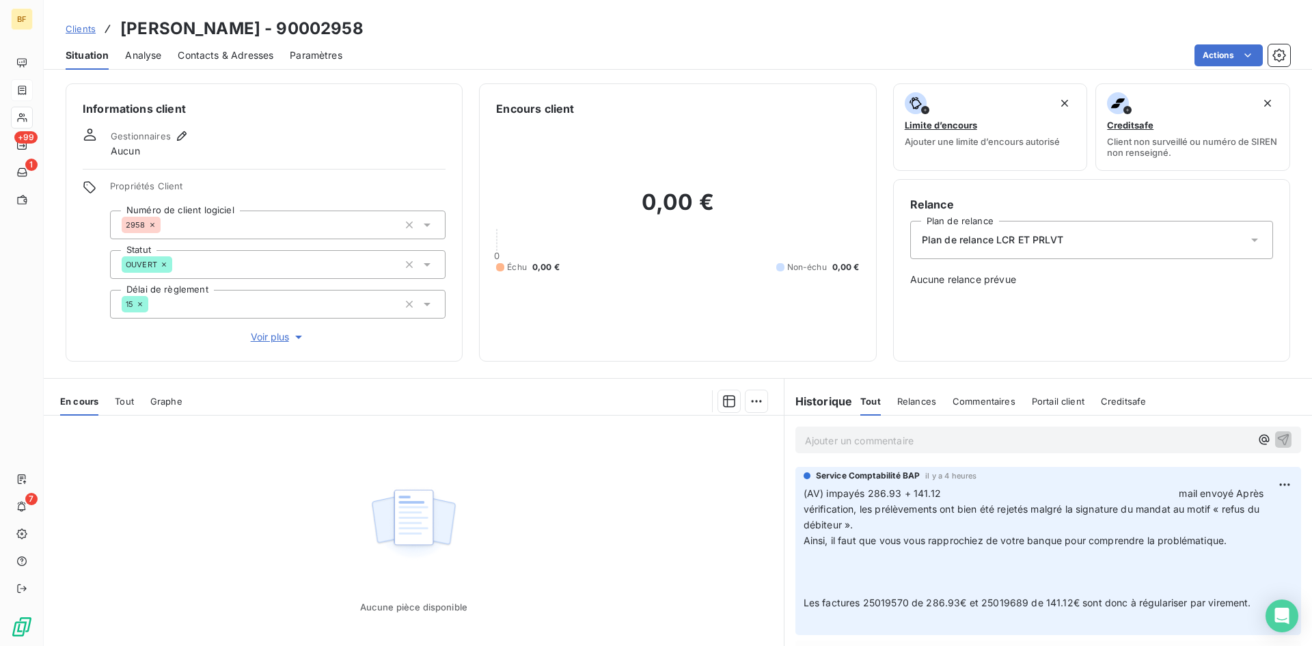
click at [210, 55] on span "Contacts & Adresses" at bounding box center [226, 56] width 96 height 14
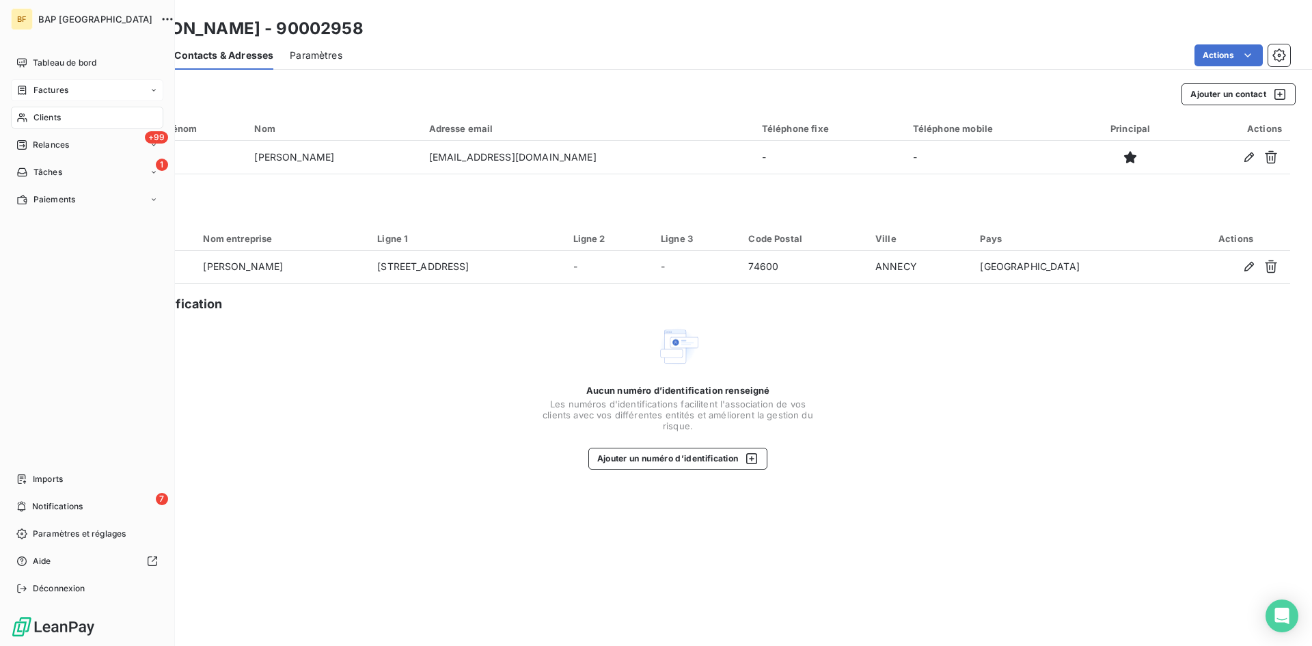
click at [53, 122] on span "Clients" at bounding box center [46, 117] width 27 height 12
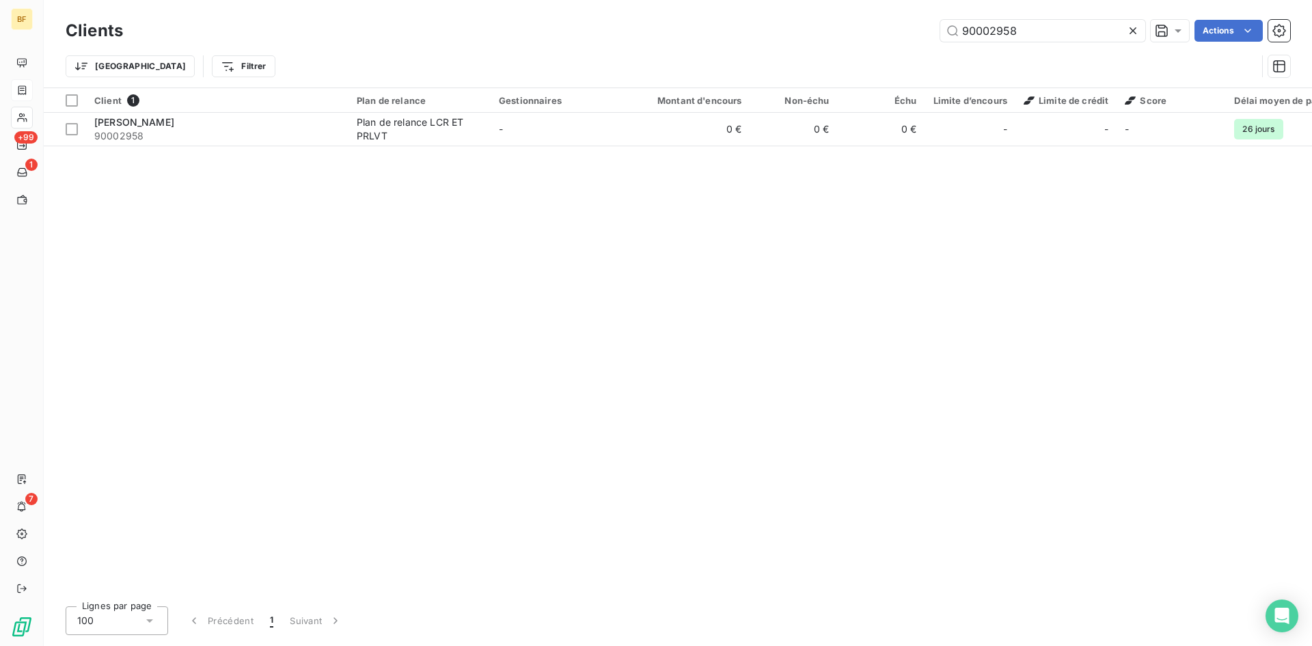
drag, startPoint x: 1028, startPoint y: 31, endPoint x: 636, endPoint y: -5, distance: 393.8
click at [636, 0] on html "BF +99 1 7 Clients 90002958 Actions Trier Filtrer Client 1 Plan de relance Gest…" at bounding box center [656, 323] width 1312 height 646
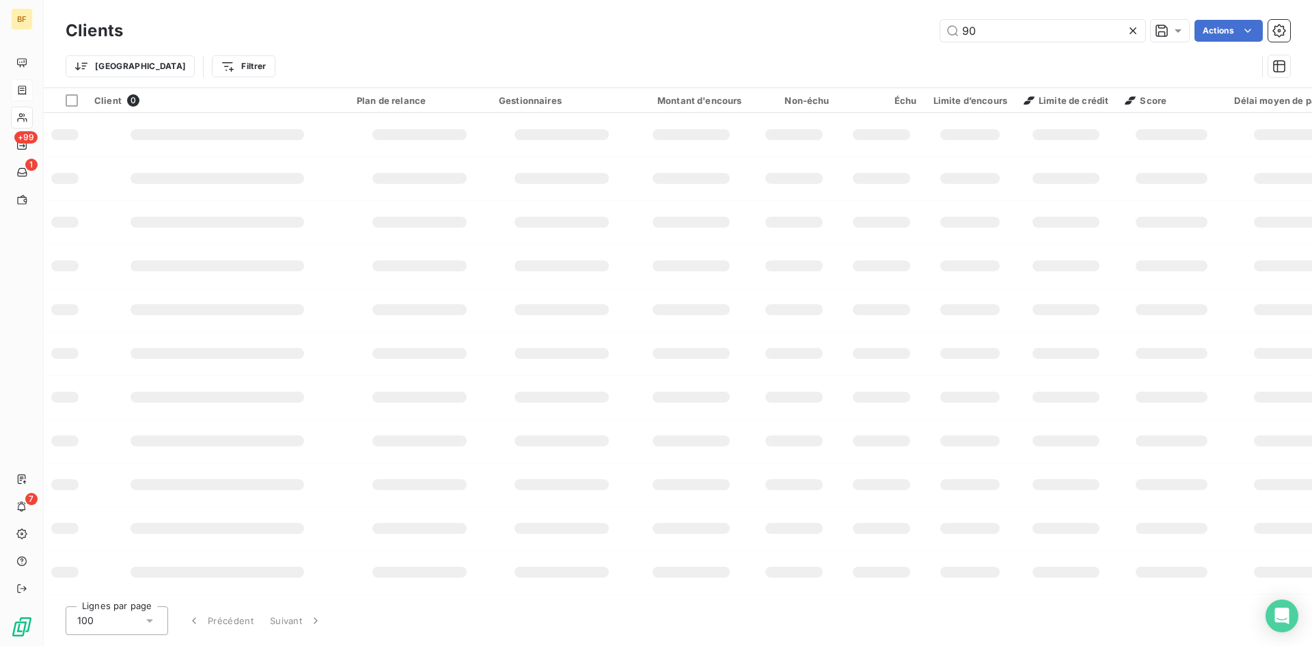
type input "9"
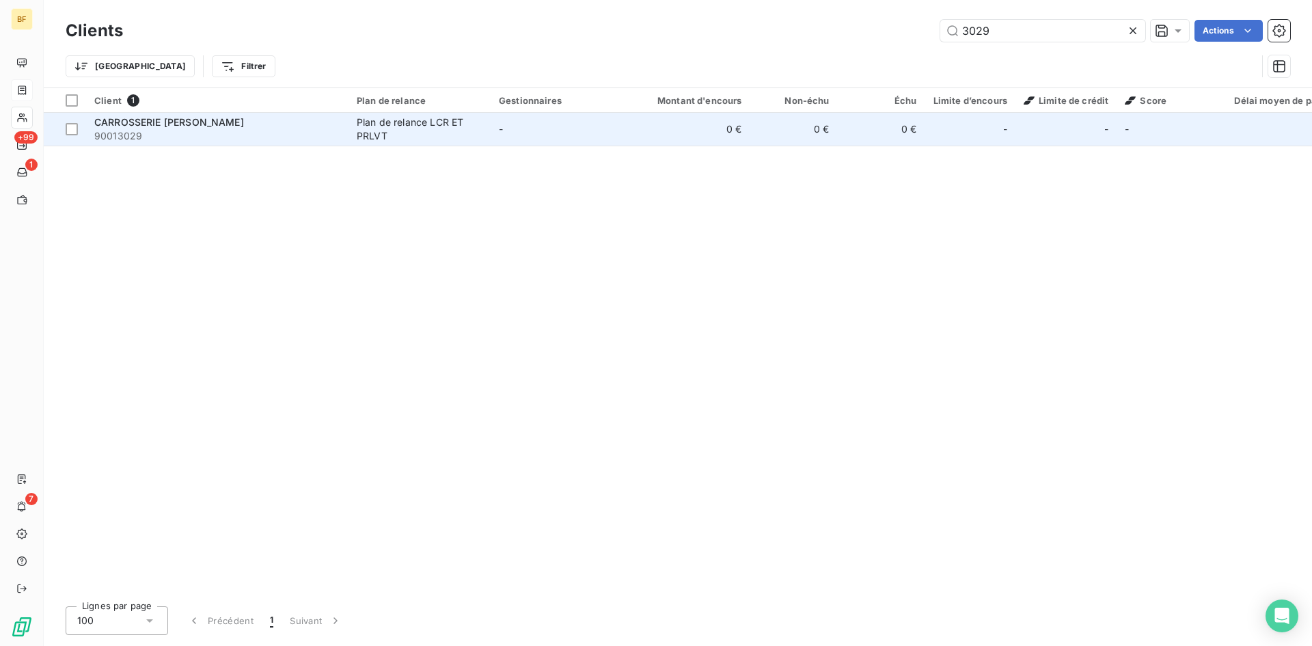
type input "3029"
click at [204, 122] on div "CARROSSERIE [PERSON_NAME]" at bounding box center [217, 122] width 246 height 14
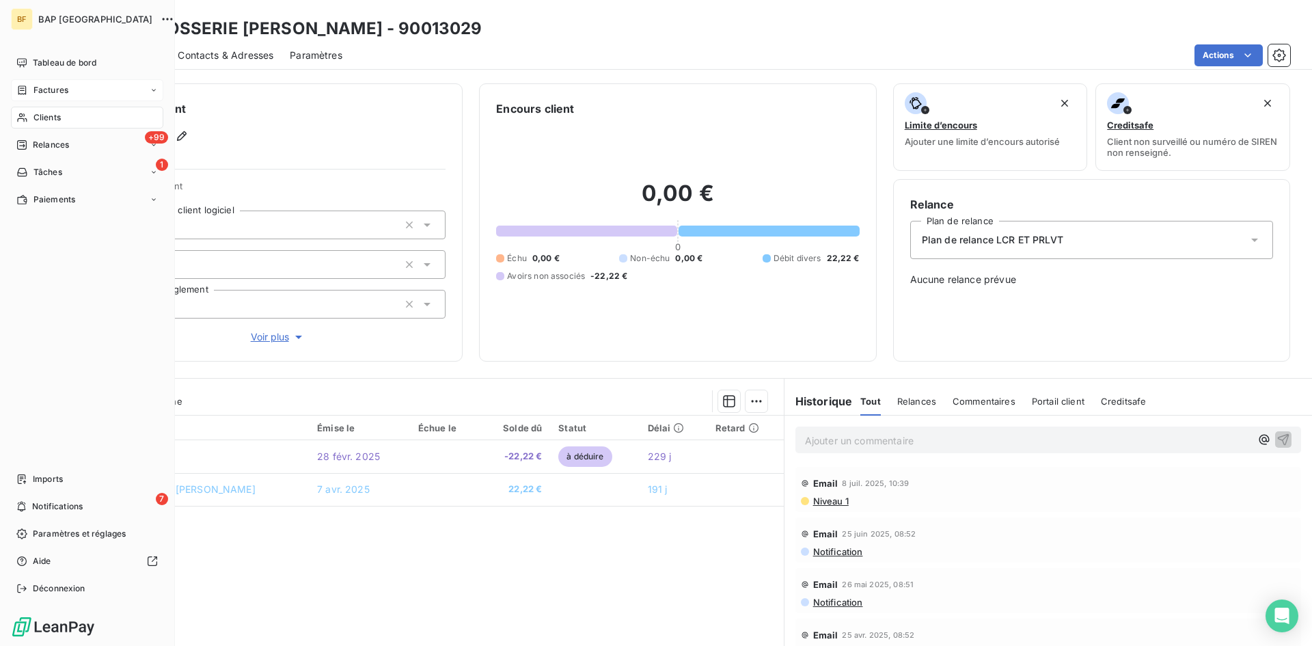
drag, startPoint x: 44, startPoint y: 117, endPoint x: 350, endPoint y: 106, distance: 306.2
click at [62, 114] on div "Clients" at bounding box center [87, 118] width 152 height 22
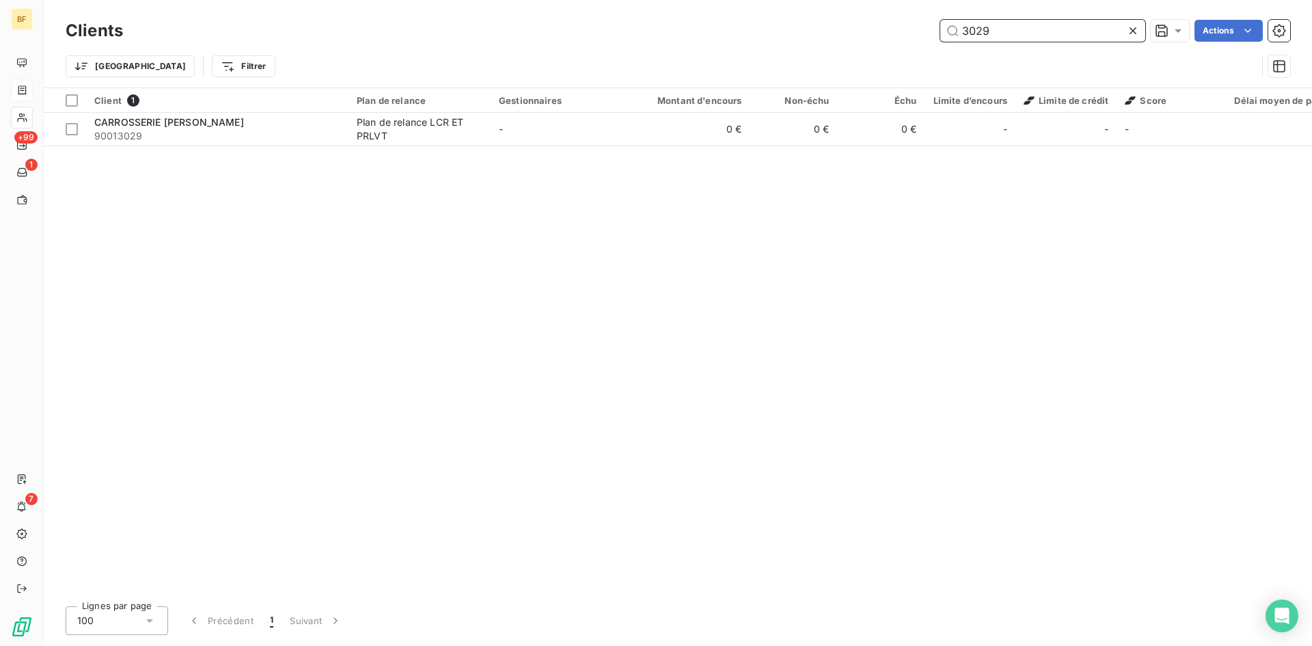
click at [1035, 37] on input "3029" at bounding box center [1042, 31] width 205 height 22
click at [1034, 36] on input "3025" at bounding box center [1042, 31] width 205 height 22
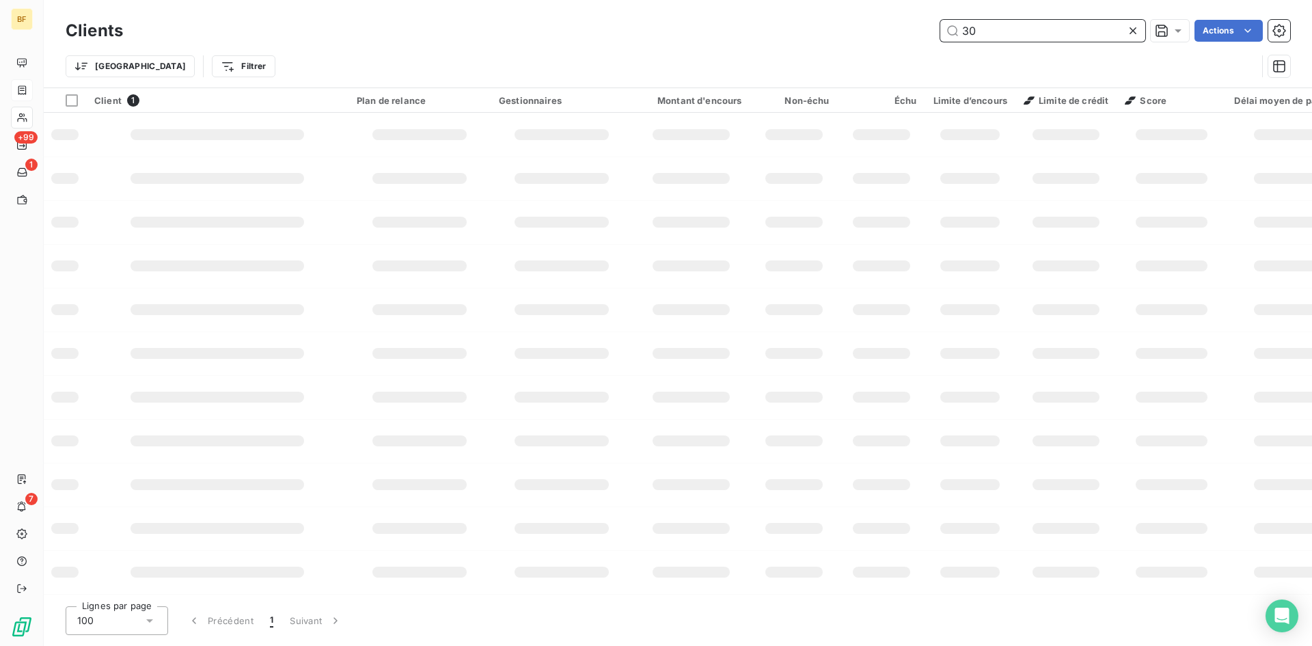
type input "3"
type input "m"
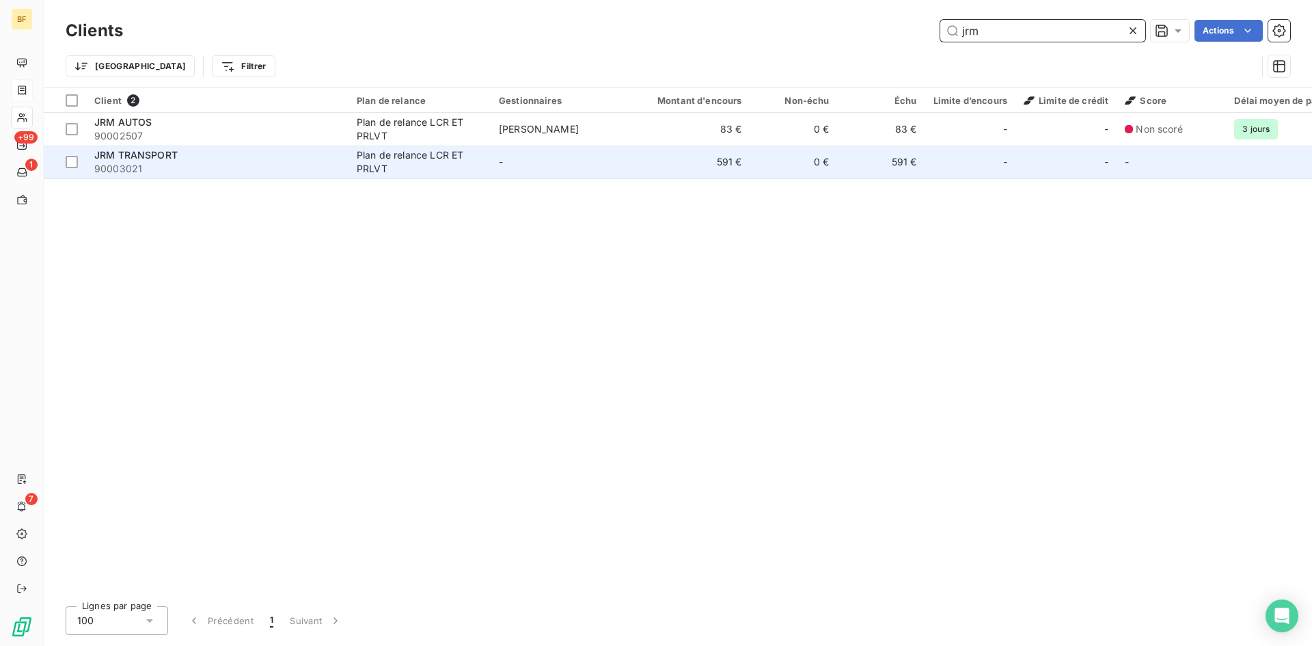
type input "jrm"
click at [126, 158] on span "JRM TRANSPORT" at bounding box center [135, 155] width 83 height 12
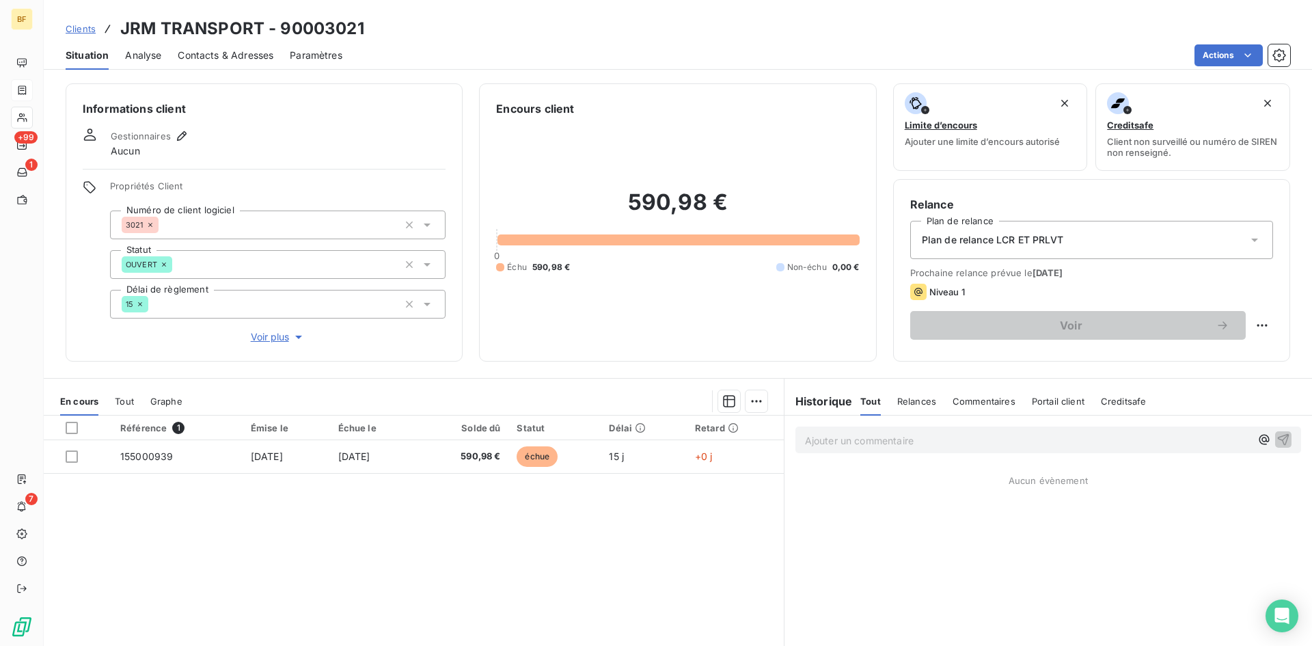
click at [197, 59] on span "Contacts & Adresses" at bounding box center [226, 56] width 96 height 14
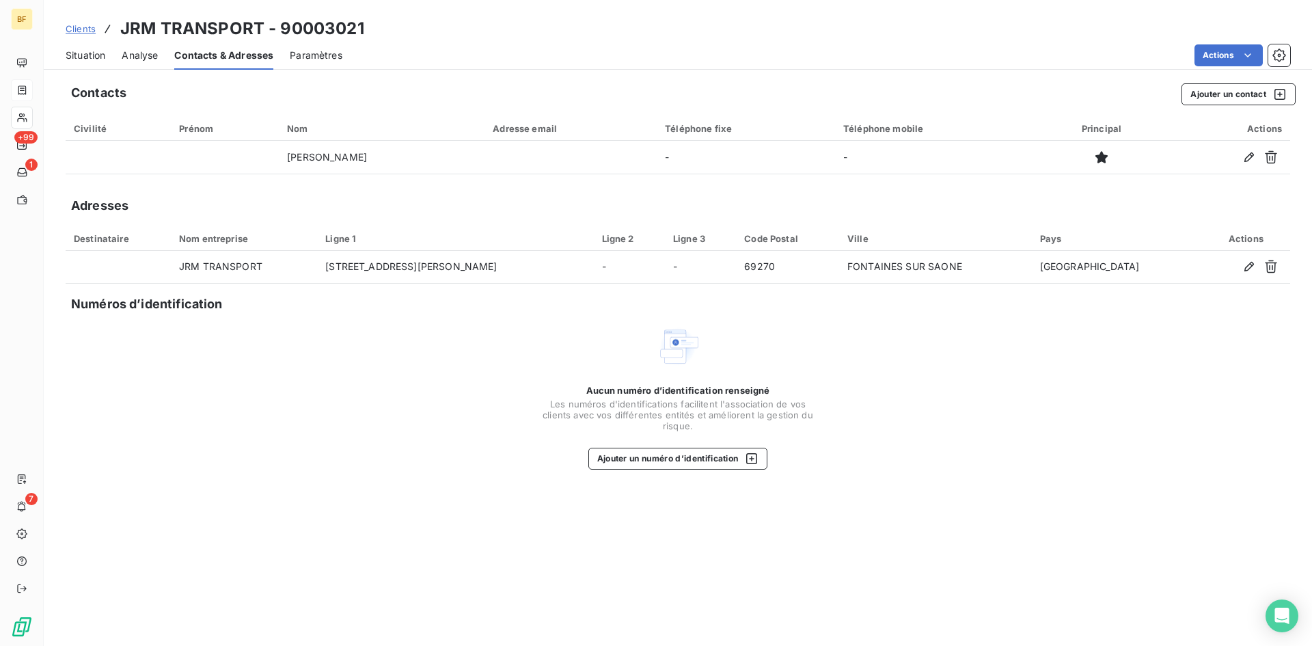
click at [148, 59] on span "Analyse" at bounding box center [140, 56] width 36 height 14
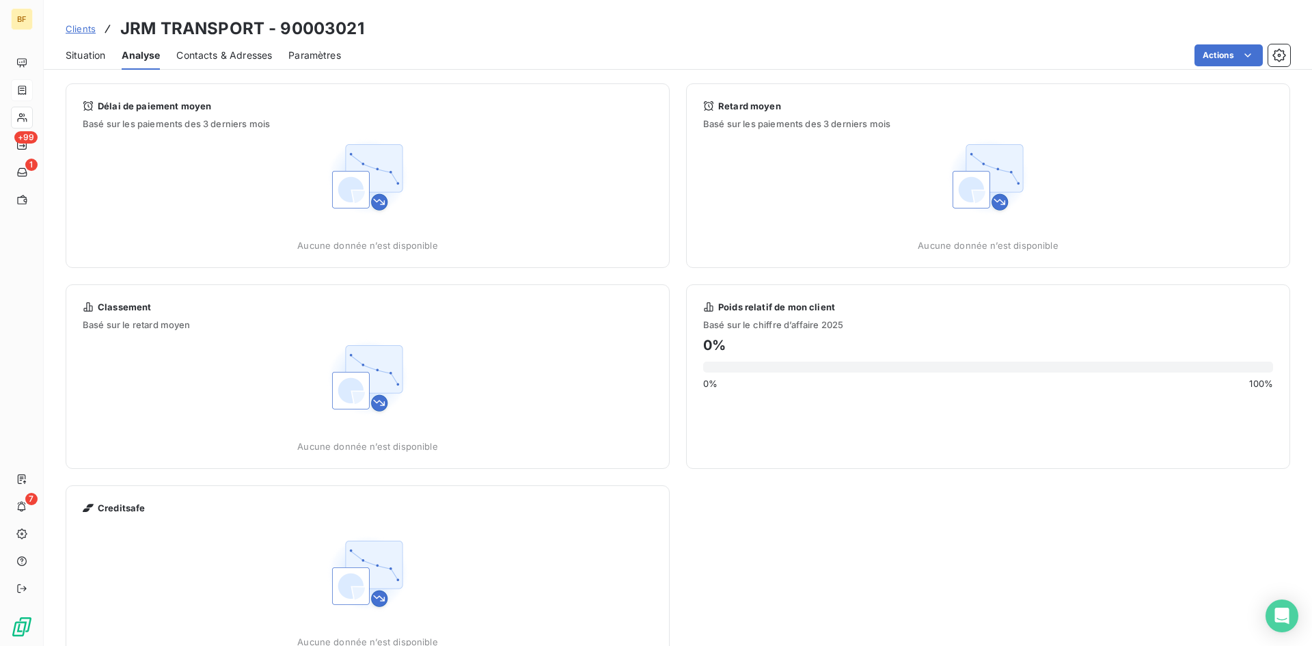
click at [79, 25] on span "Clients" at bounding box center [81, 28] width 30 height 11
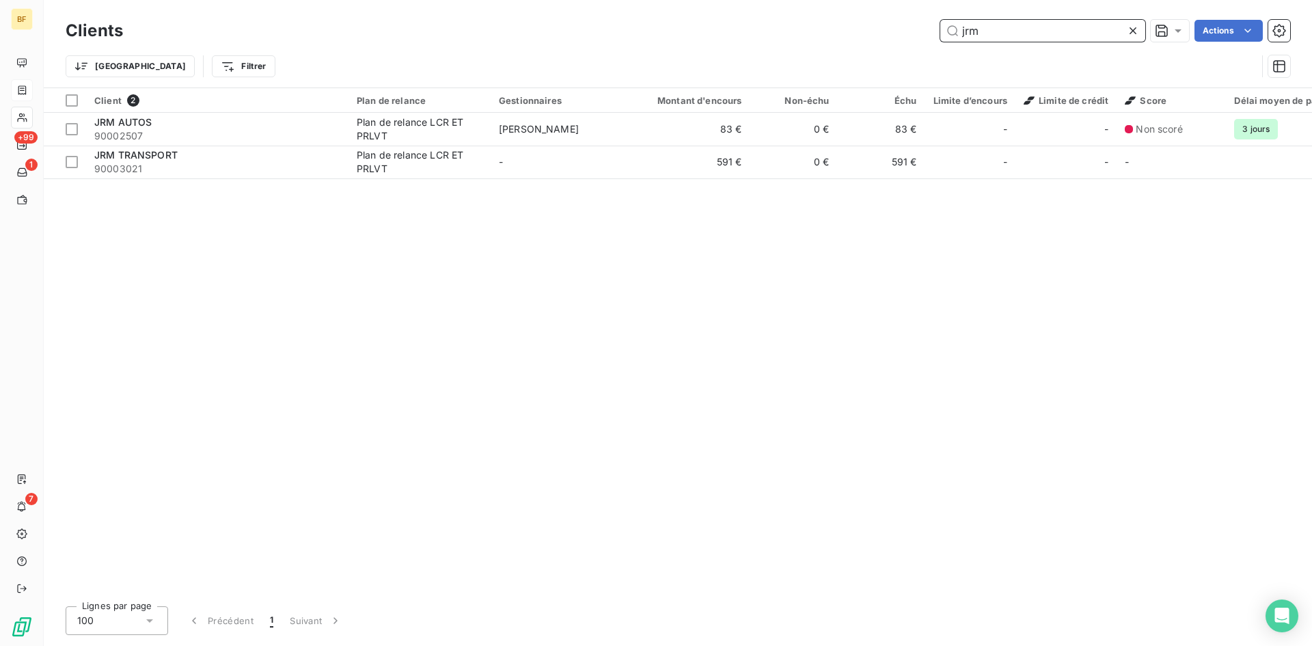
drag, startPoint x: 1039, startPoint y: 34, endPoint x: 915, endPoint y: 31, distance: 123.7
click at [915, 31] on div "jrm Actions" at bounding box center [714, 31] width 1150 height 22
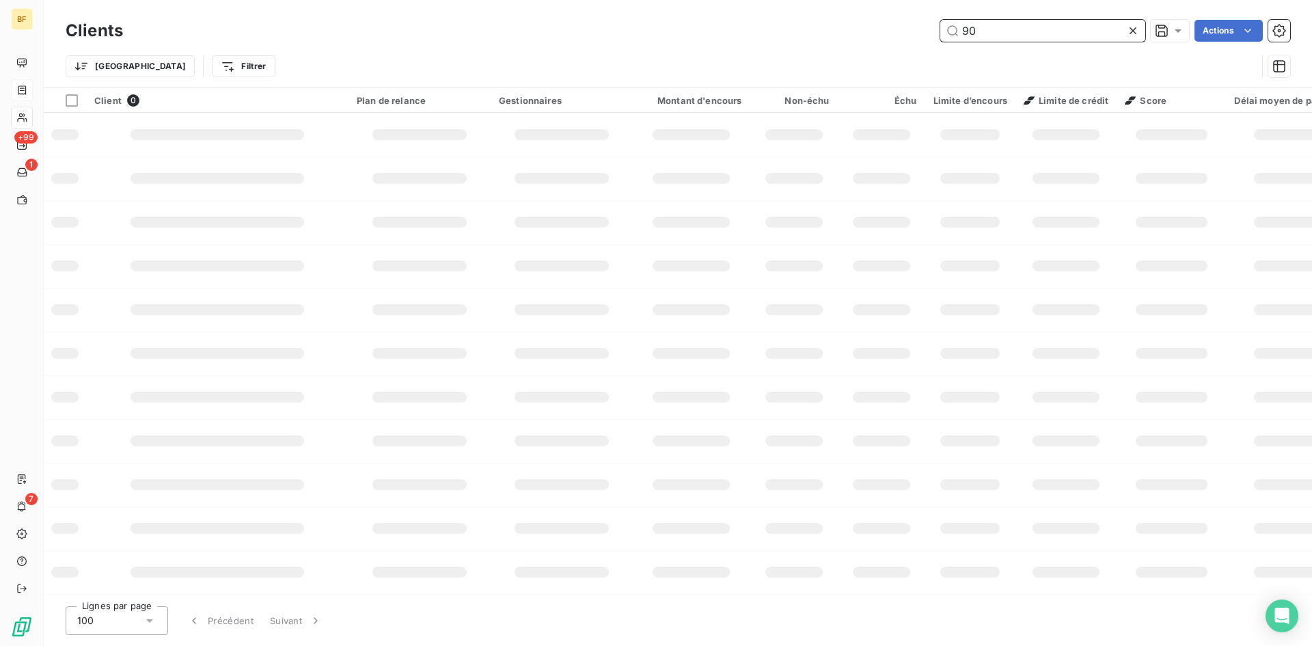
type input "9"
type input "3"
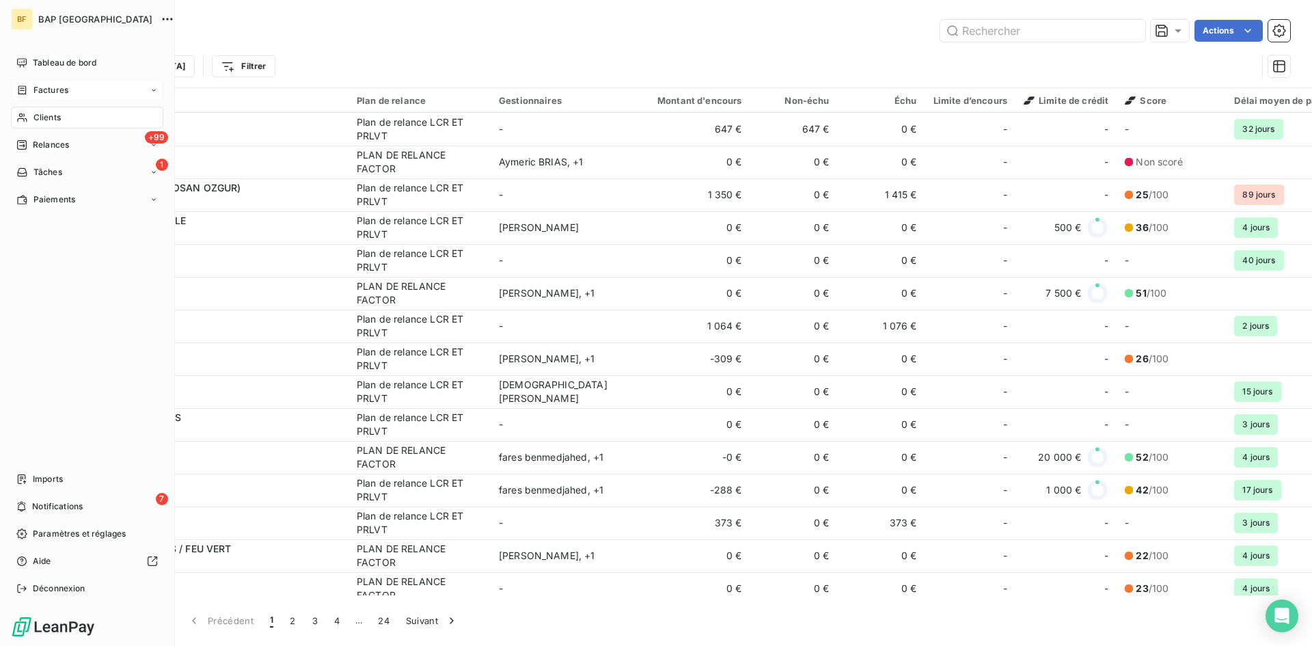
click at [54, 116] on span "Clients" at bounding box center [46, 117] width 27 height 12
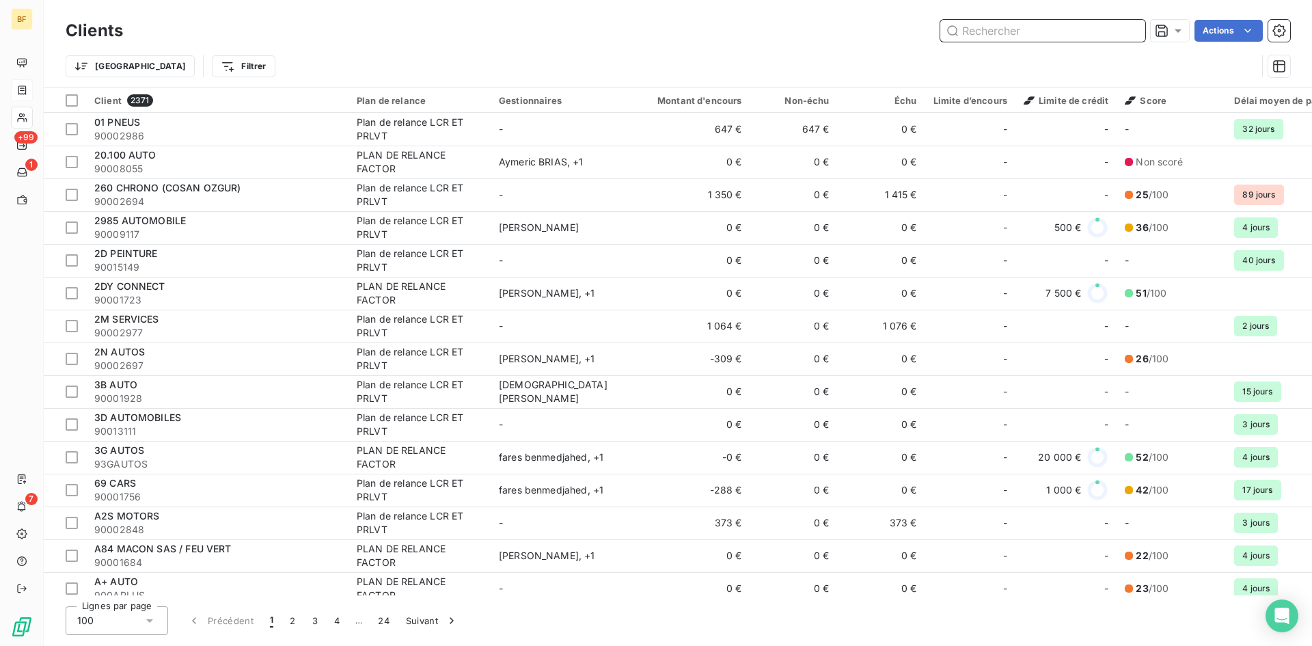
click at [1023, 36] on input "text" at bounding box center [1042, 31] width 205 height 22
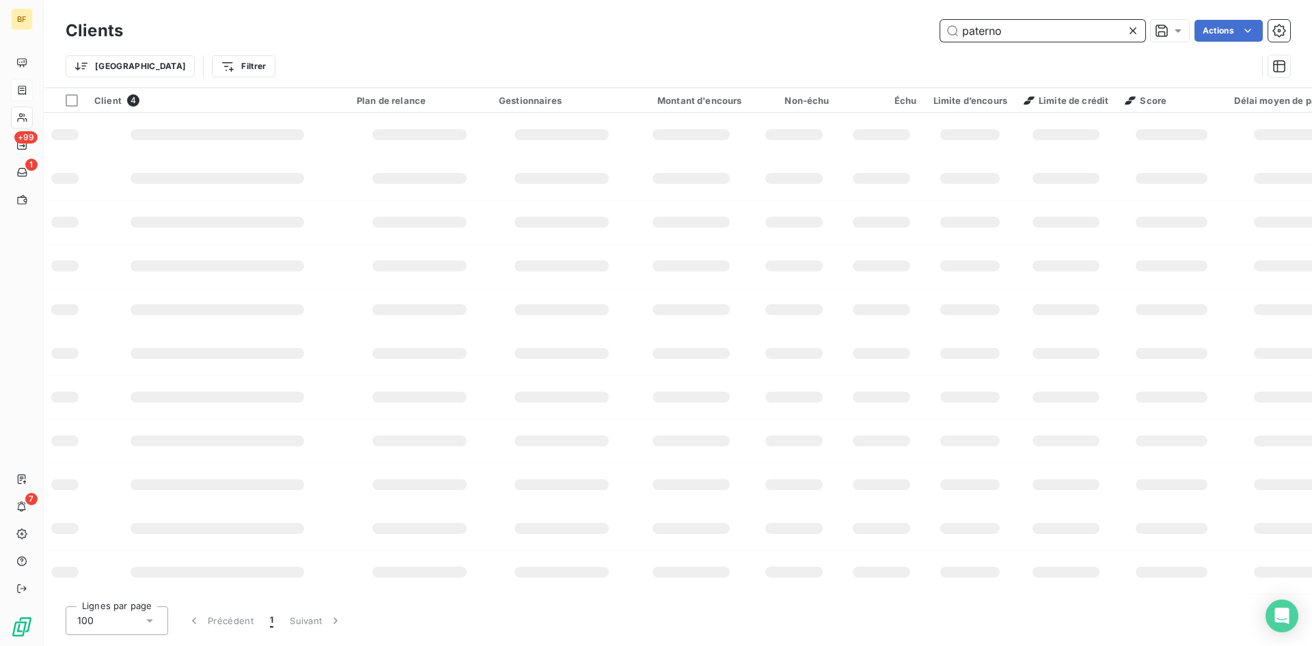
type input "paterno"
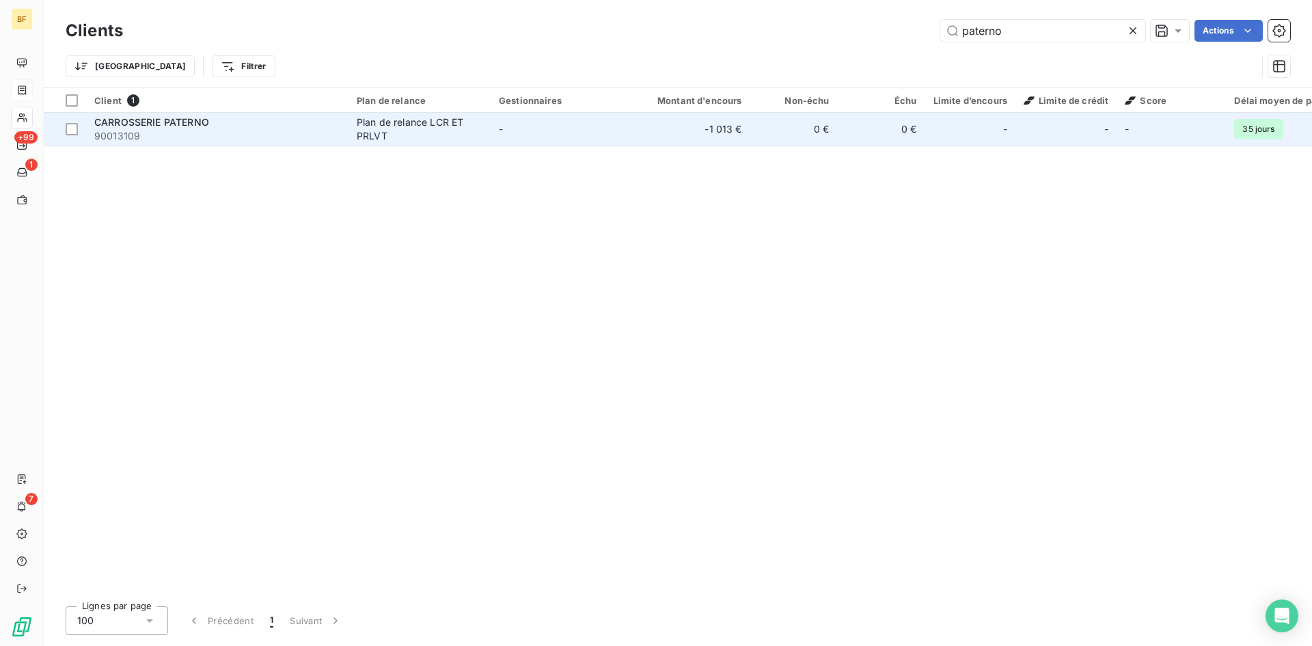
click at [243, 131] on span "90013109" at bounding box center [217, 136] width 246 height 14
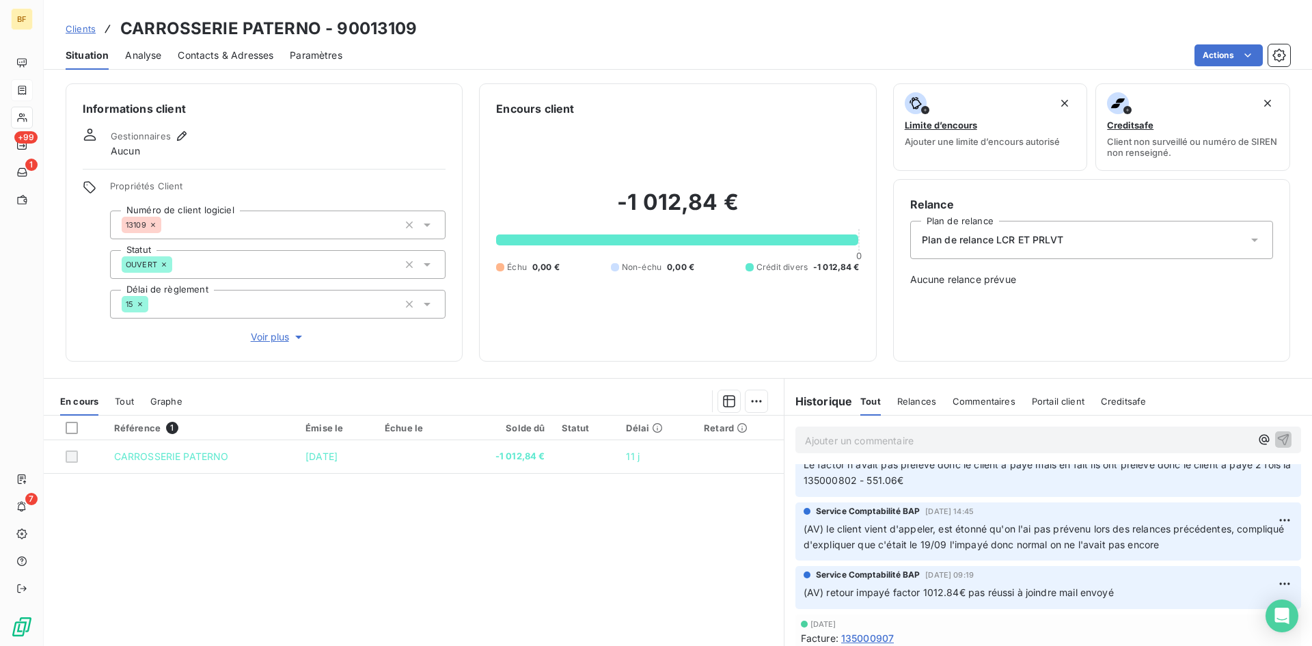
scroll to position [137, 0]
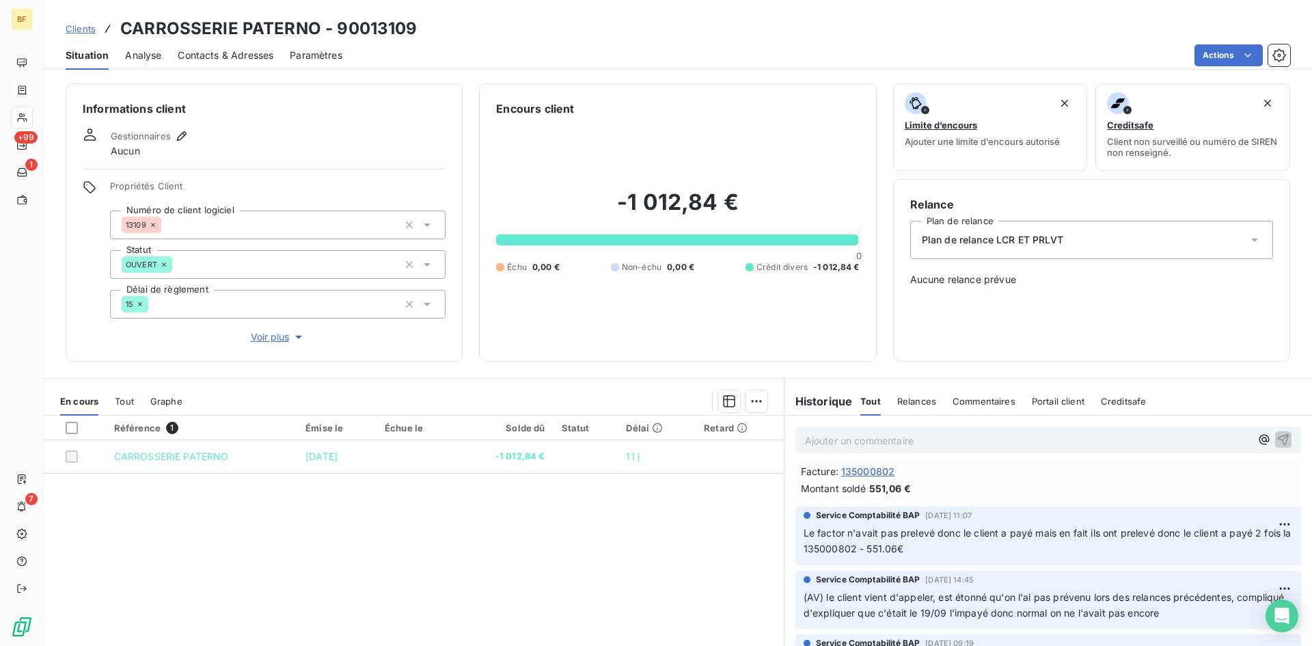
click at [1121, 538] on p "Le factor n'avait pas prelevé donc le client a payé mais en fait ils ont prelev…" at bounding box center [1047, 540] width 489 height 31
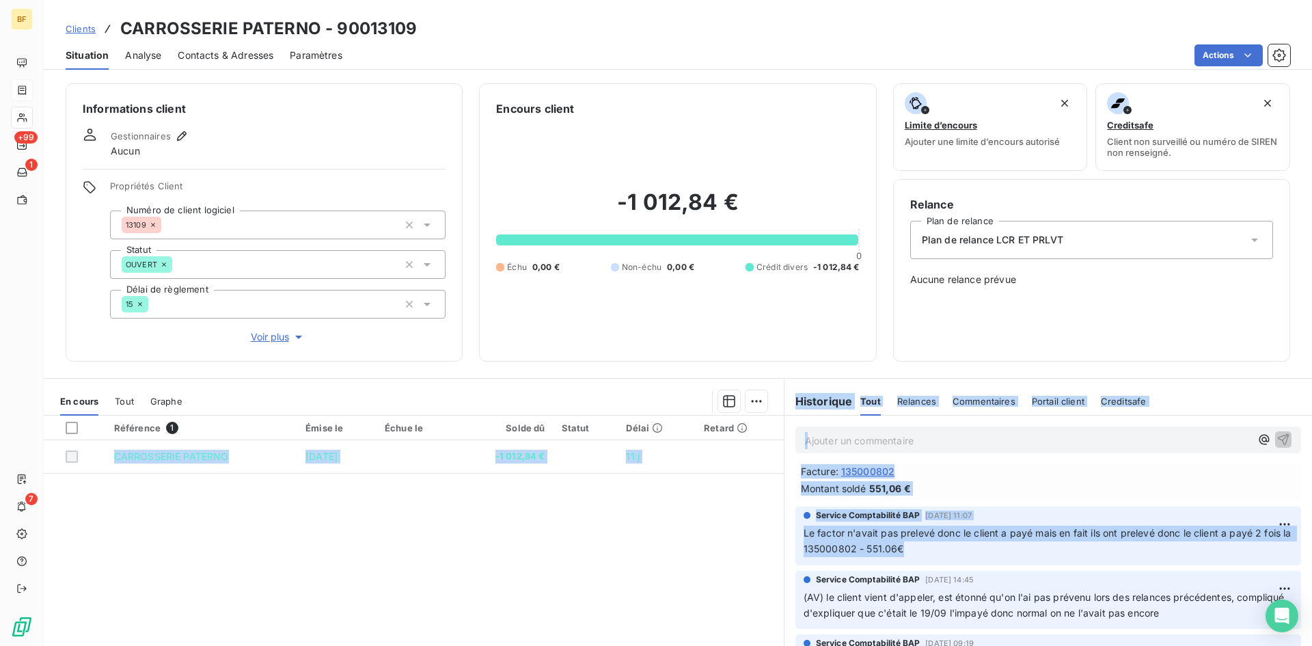
drag, startPoint x: 912, startPoint y: 548, endPoint x: 768, endPoint y: 530, distance: 145.2
click at [768, 530] on div "En cours Tout Graphe Référence 1 Émise le Échue le Solde dû Statut Délai Retard…" at bounding box center [678, 549] width 1268 height 342
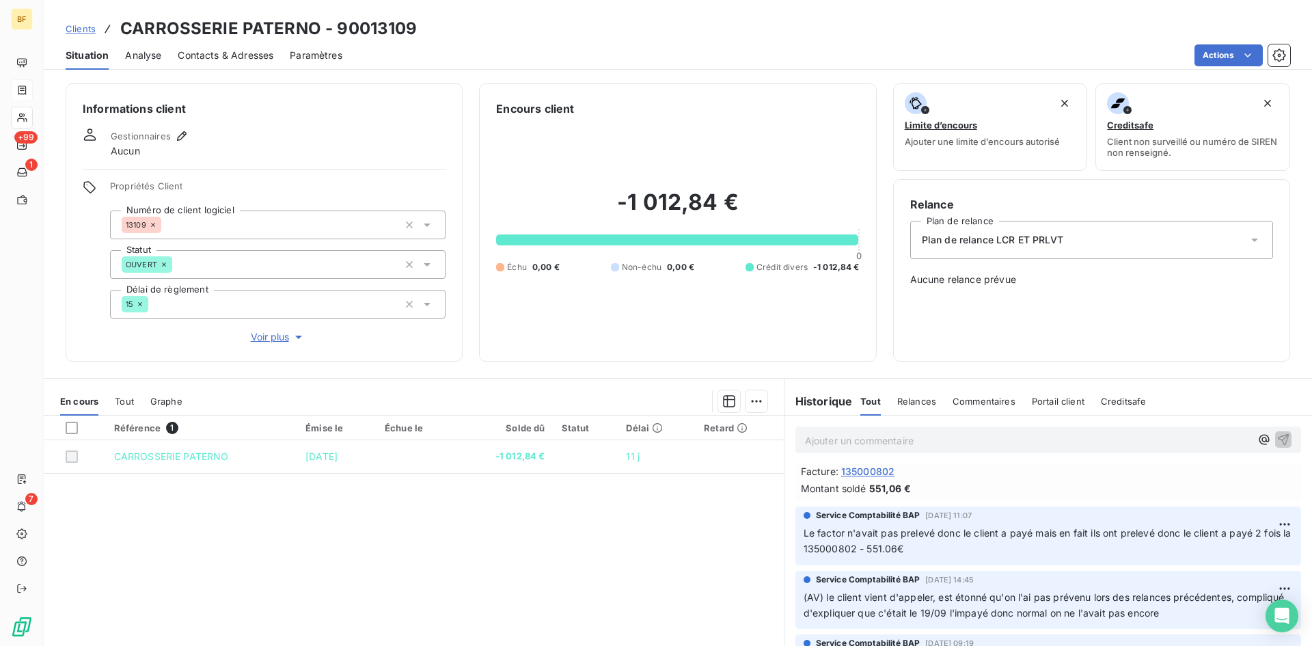
click at [1014, 568] on div "Service Comptabilité BAP [DATE] 14:45 (AV) le client vient d'appeler, est étonn…" at bounding box center [1047, 600] width 527 height 64
drag, startPoint x: 1229, startPoint y: 618, endPoint x: 748, endPoint y: 601, distance: 481.2
click at [748, 601] on div "En cours Tout Graphe Référence 1 Émise le Échue le Solde dû Statut Délai Retard…" at bounding box center [678, 549] width 1268 height 342
click at [971, 548] on p "Le factor n'avait pas prelevé donc le client a payé mais en fait ils ont prelev…" at bounding box center [1047, 540] width 489 height 31
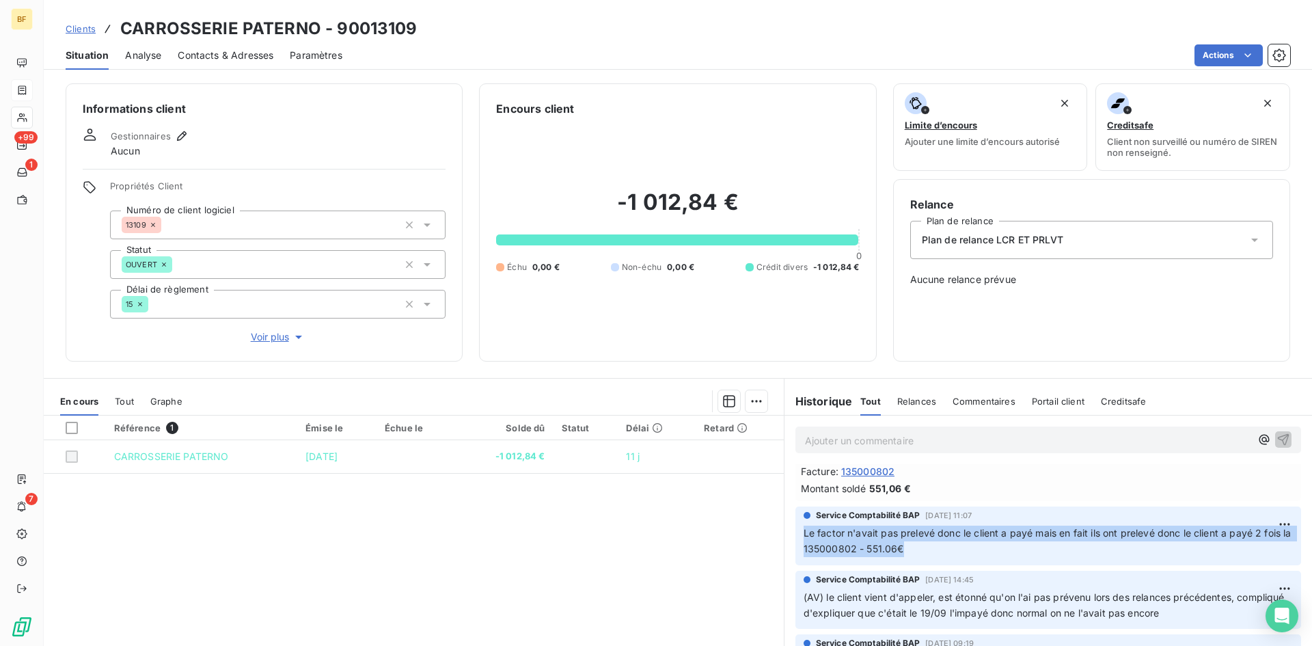
drag, startPoint x: 942, startPoint y: 551, endPoint x: 783, endPoint y: 526, distance: 161.2
click at [784, 529] on div "Service Comptabilité BAP [DATE] 11:07 Le factor n'avait pas prelevé donc le cli…" at bounding box center [1047, 535] width 527 height 64
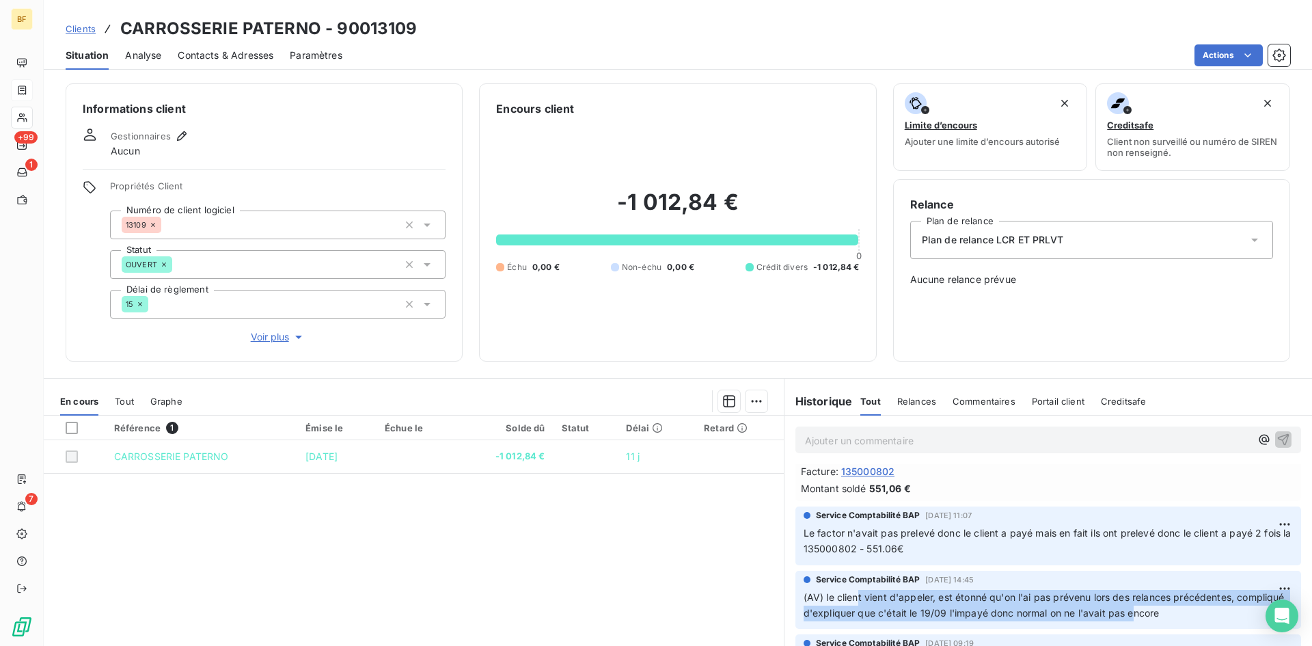
drag, startPoint x: 851, startPoint y: 597, endPoint x: 1179, endPoint y: 617, distance: 328.5
click at [1179, 617] on span "(AV) le client vient d'appeler, est étonné qu'on l'ai pas prévenu lors des rela…" at bounding box center [1045, 604] width 484 height 27
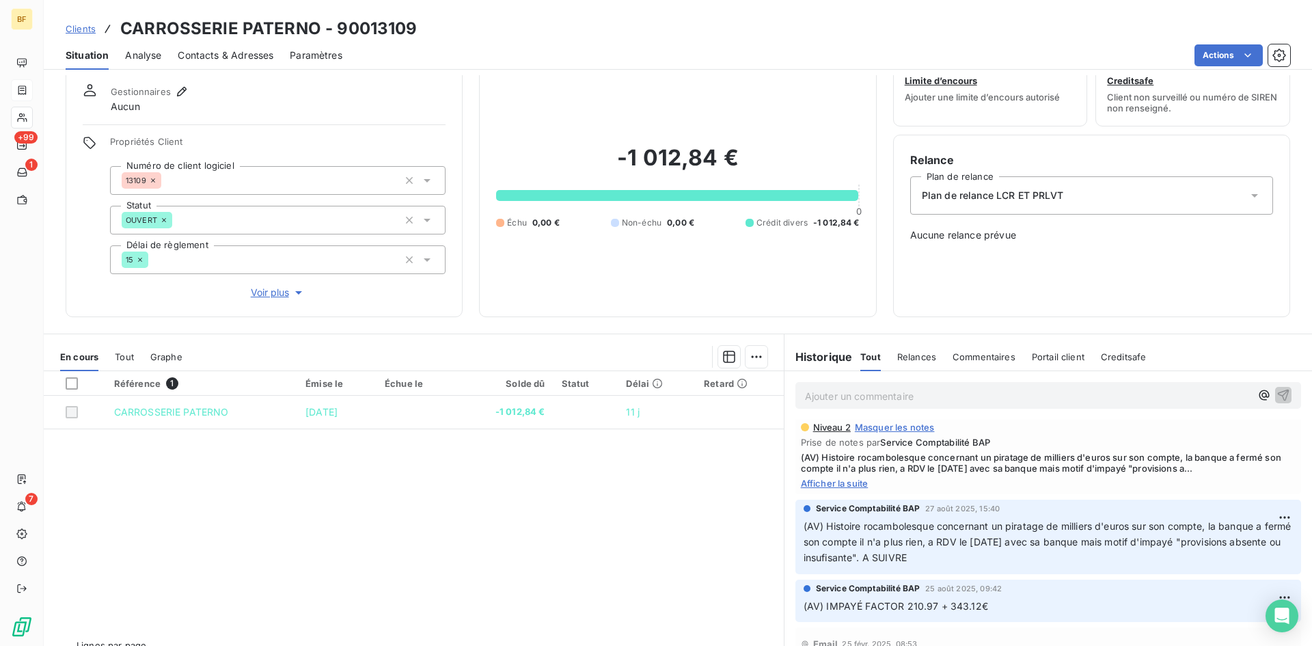
scroll to position [74, 0]
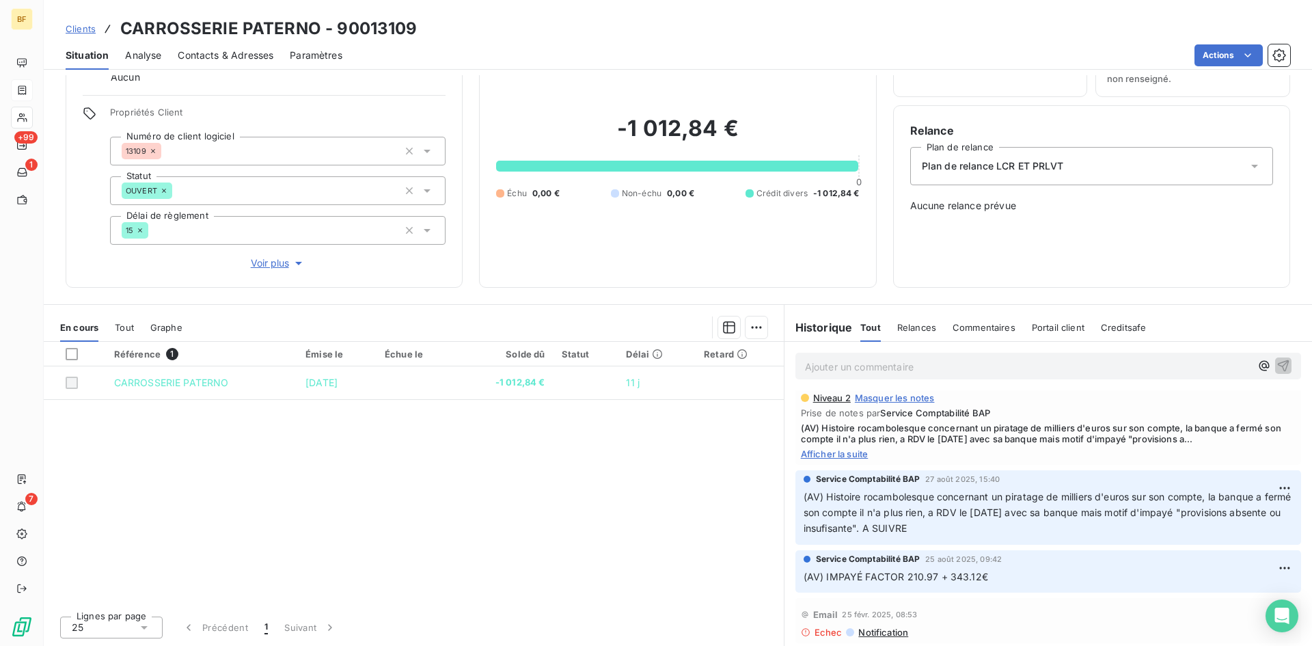
drag, startPoint x: 956, startPoint y: 534, endPoint x: 803, endPoint y: 496, distance: 158.2
click at [803, 496] on p "(AV) Histoire rocambolesque concernant un piratage de milliers d'euros sur son …" at bounding box center [1047, 512] width 489 height 47
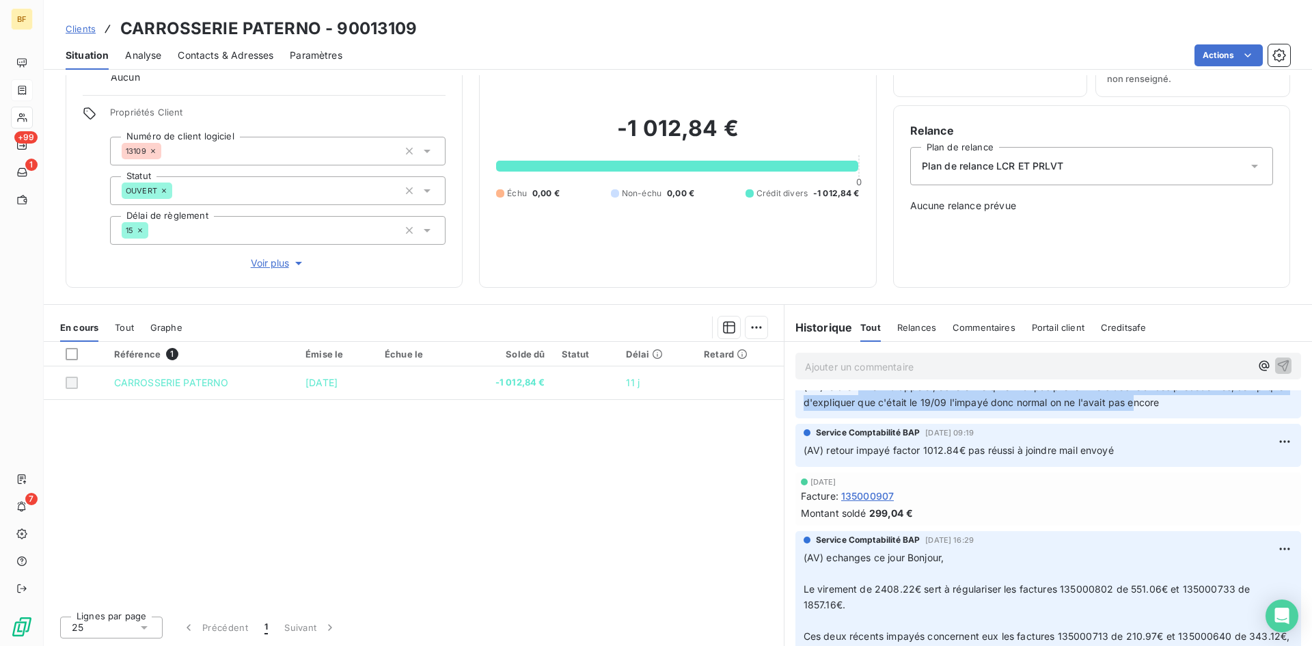
scroll to position [342, 0]
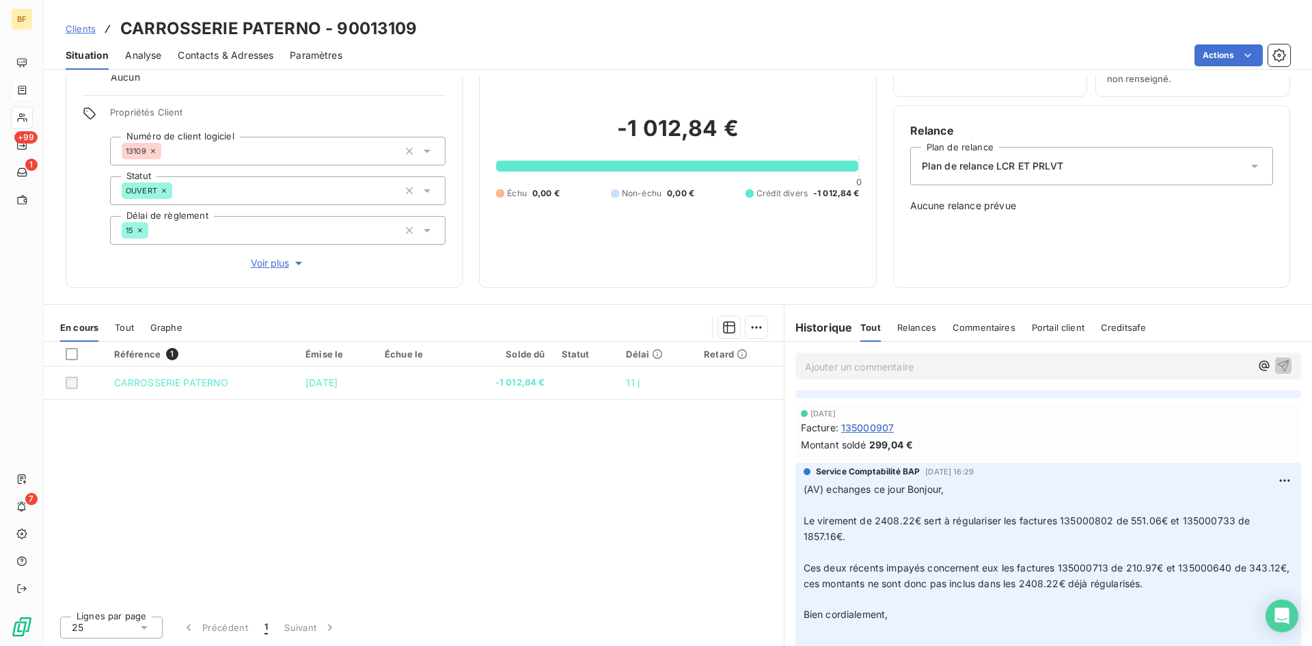
drag, startPoint x: 993, startPoint y: 472, endPoint x: 1004, endPoint y: 474, distance: 11.1
click at [1004, 474] on div "Service Comptabilité BAP [DATE] 16:29" at bounding box center [1047, 471] width 489 height 12
drag, startPoint x: 961, startPoint y: 520, endPoint x: 1107, endPoint y: 521, distance: 146.2
click at [1107, 521] on span "Le virement de 2408.22€ sert à régulariser les factures 135000802 de 551.06€ et…" at bounding box center [1028, 527] width 450 height 27
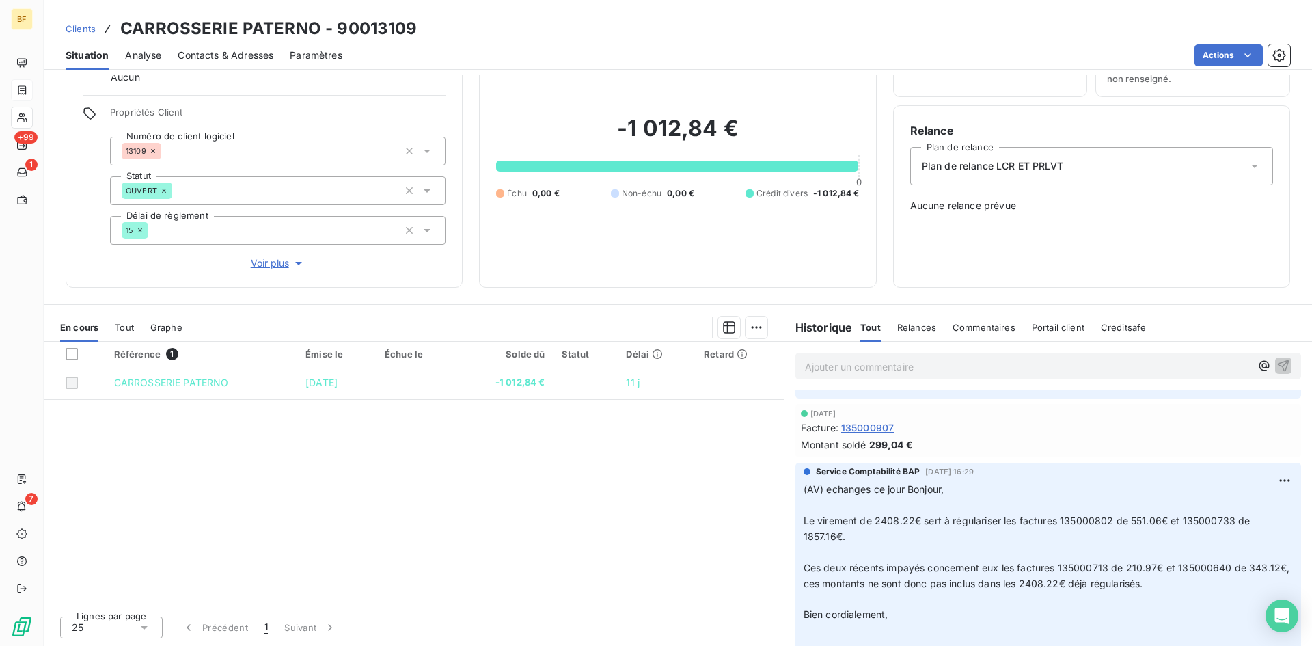
click at [1133, 564] on span "Ces deux récents impayés concernent eux les factures 135000713 de 210.97€ et 13…" at bounding box center [1047, 575] width 489 height 27
drag, startPoint x: 1164, startPoint y: 512, endPoint x: 1221, endPoint y: 512, distance: 56.7
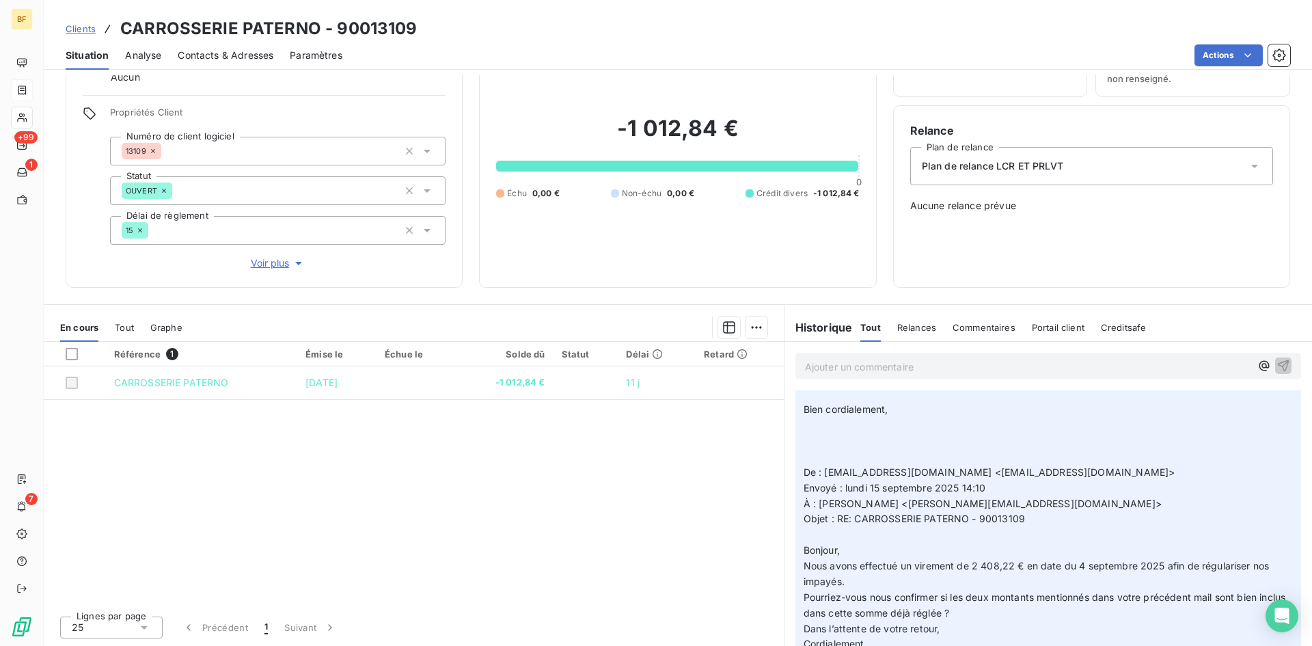
scroll to position [615, 0]
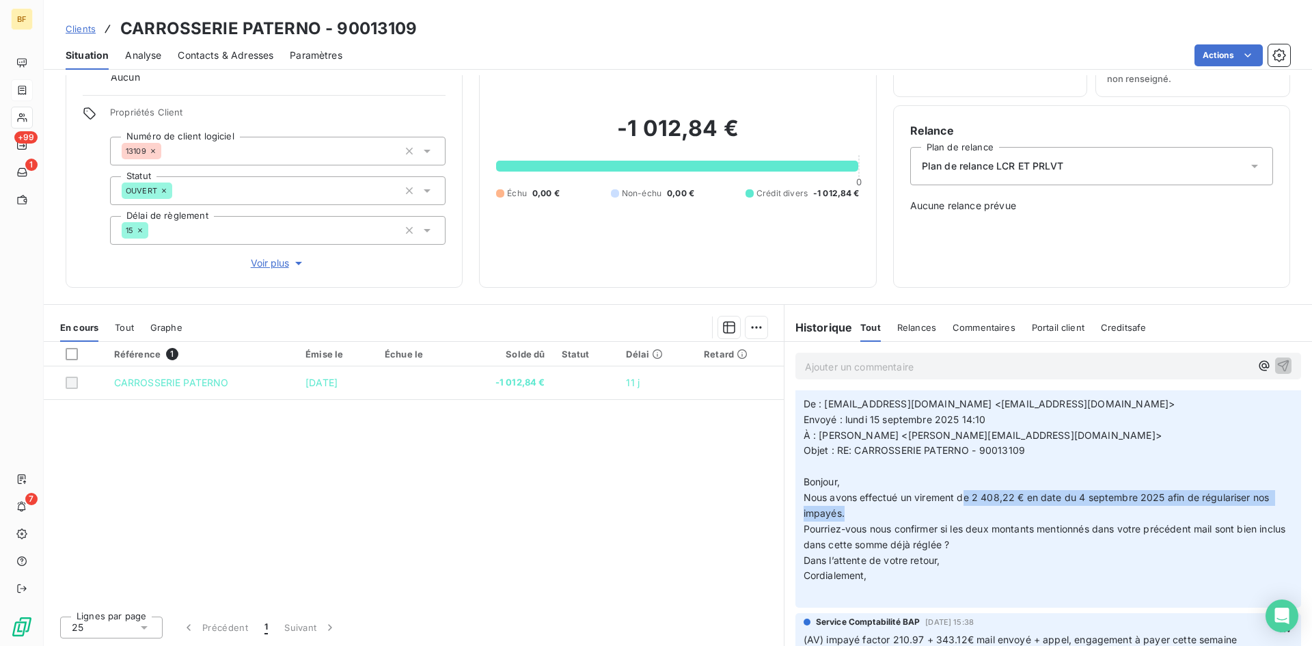
drag, startPoint x: 961, startPoint y: 504, endPoint x: 1053, endPoint y: 516, distance: 93.0
click at [1053, 516] on p "(AV) echanges ce jour Bonjour, ﻿ Le virement de 2408.22€ sert à régulariser les…" at bounding box center [1047, 403] width 489 height 391
click at [1023, 560] on p "(AV) echanges ce jour Bonjour, ﻿ Le virement de 2408.22€ sert à régulariser les…" at bounding box center [1047, 403] width 489 height 391
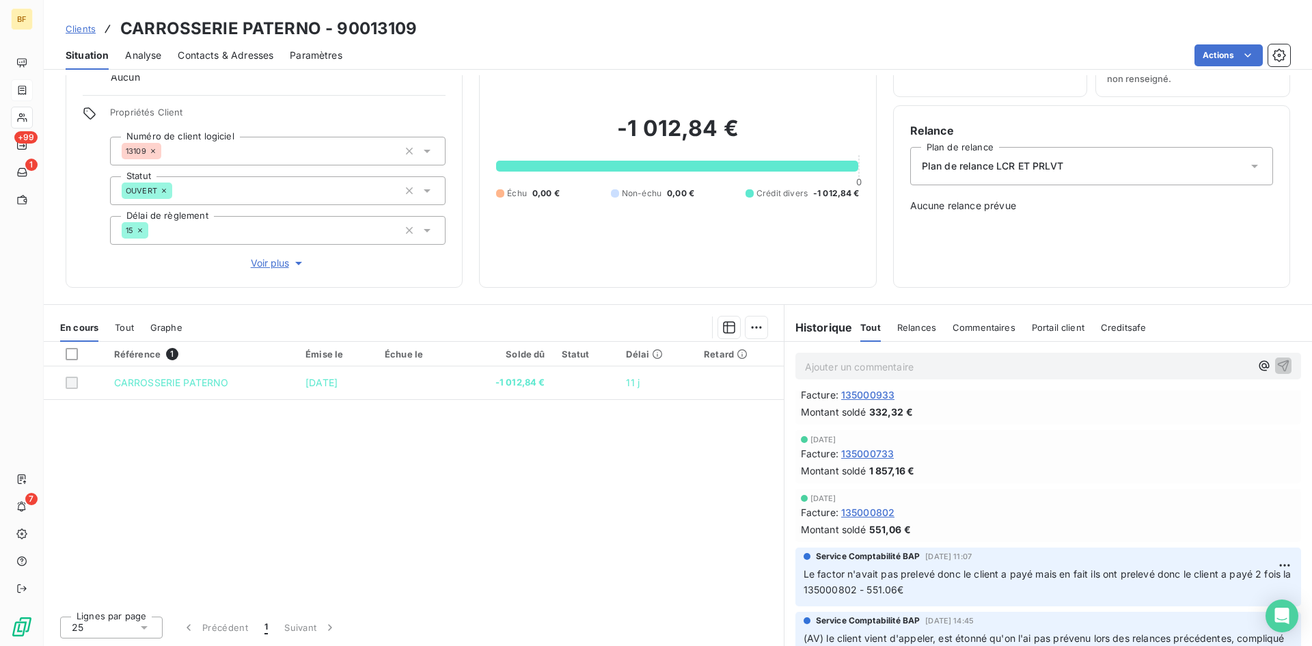
scroll to position [0, 0]
